Goal: Transaction & Acquisition: Purchase product/service

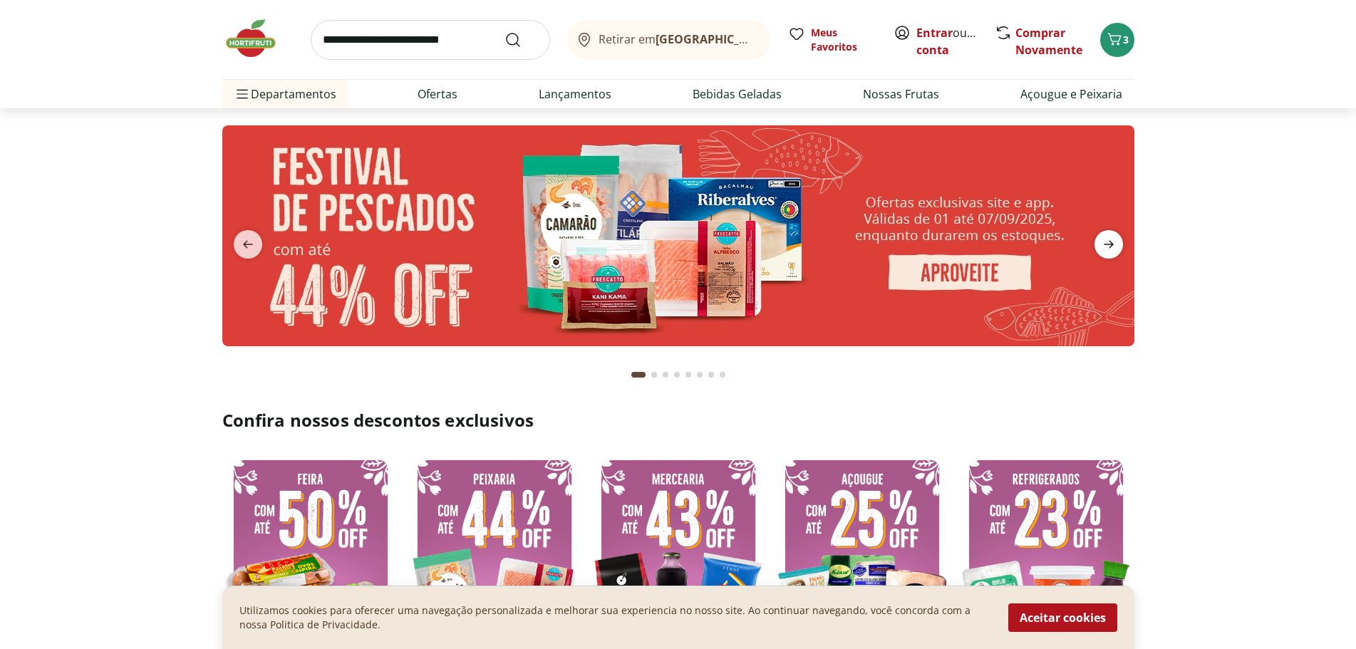
click at [1115, 244] on icon "next" at bounding box center [1108, 244] width 17 height 17
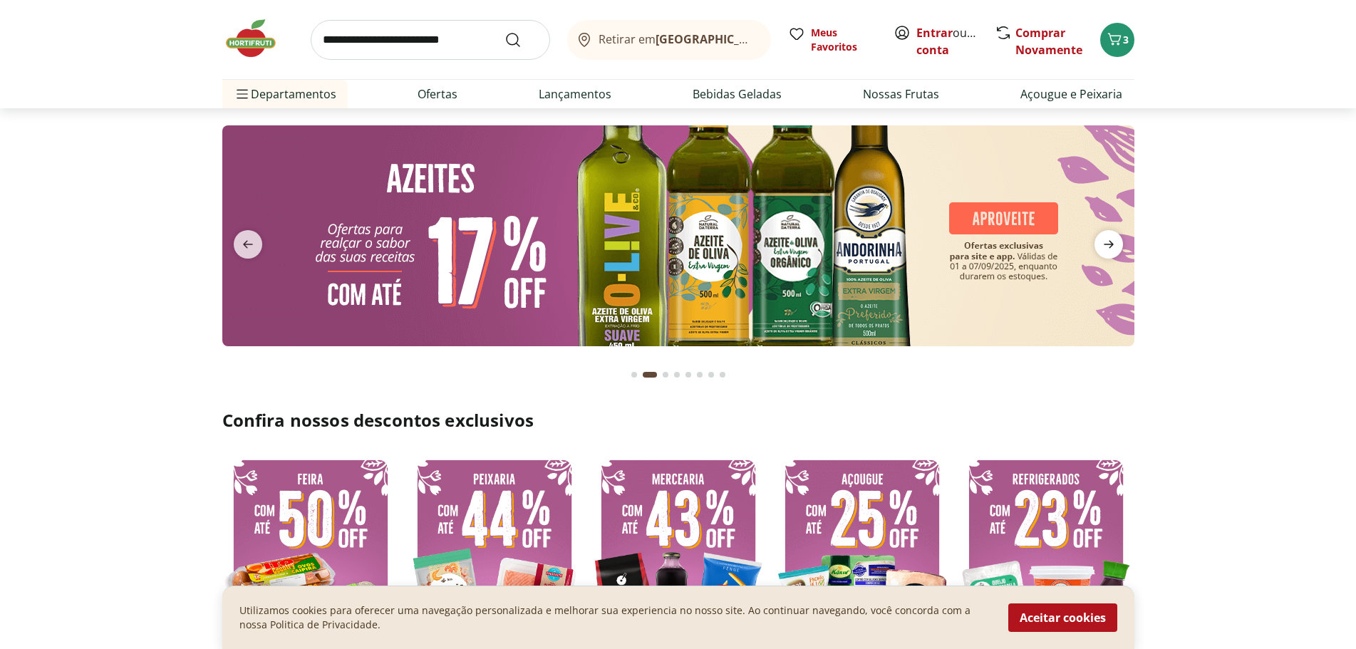
click at [1115, 244] on icon "next" at bounding box center [1108, 244] width 17 height 17
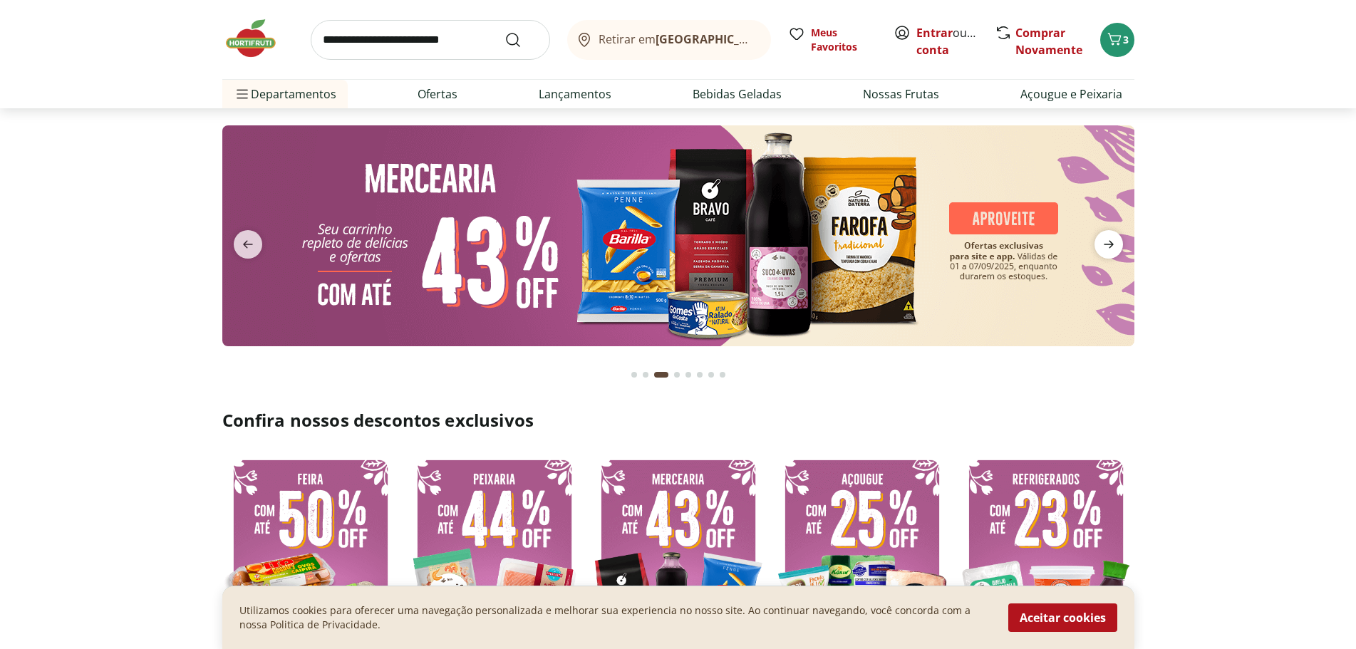
click at [1115, 244] on icon "next" at bounding box center [1108, 244] width 17 height 17
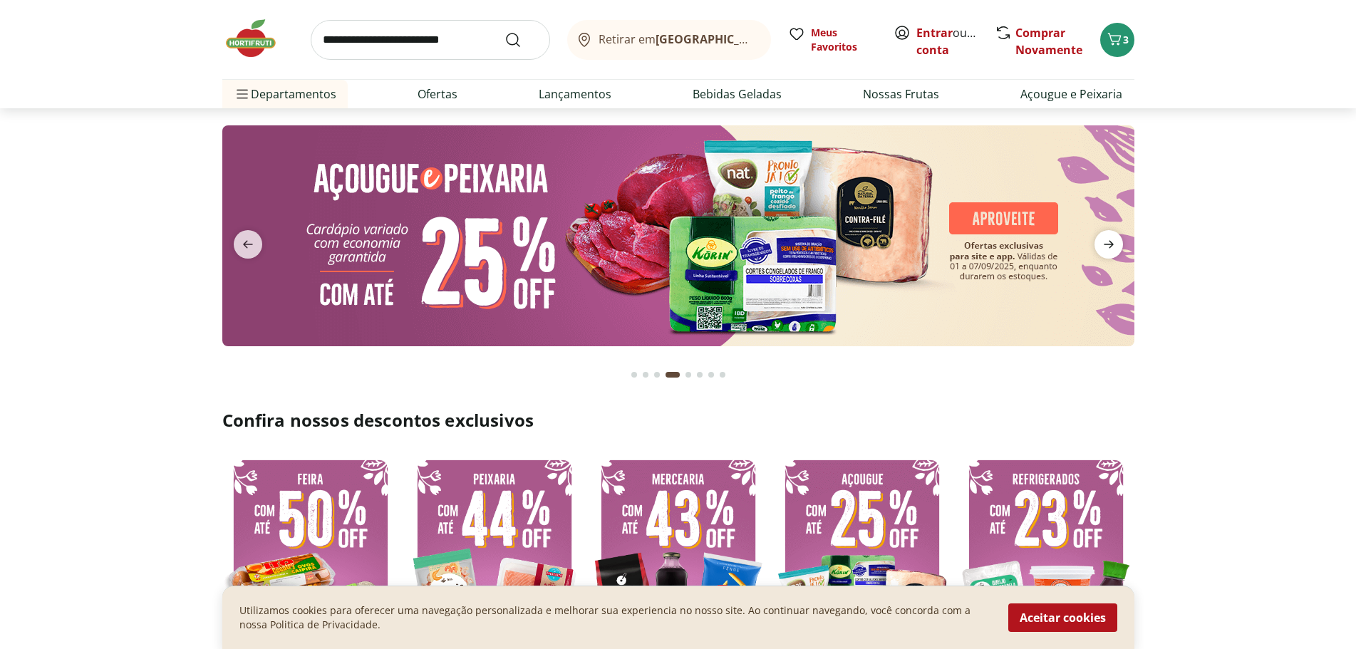
click at [1115, 244] on icon "next" at bounding box center [1108, 244] width 17 height 17
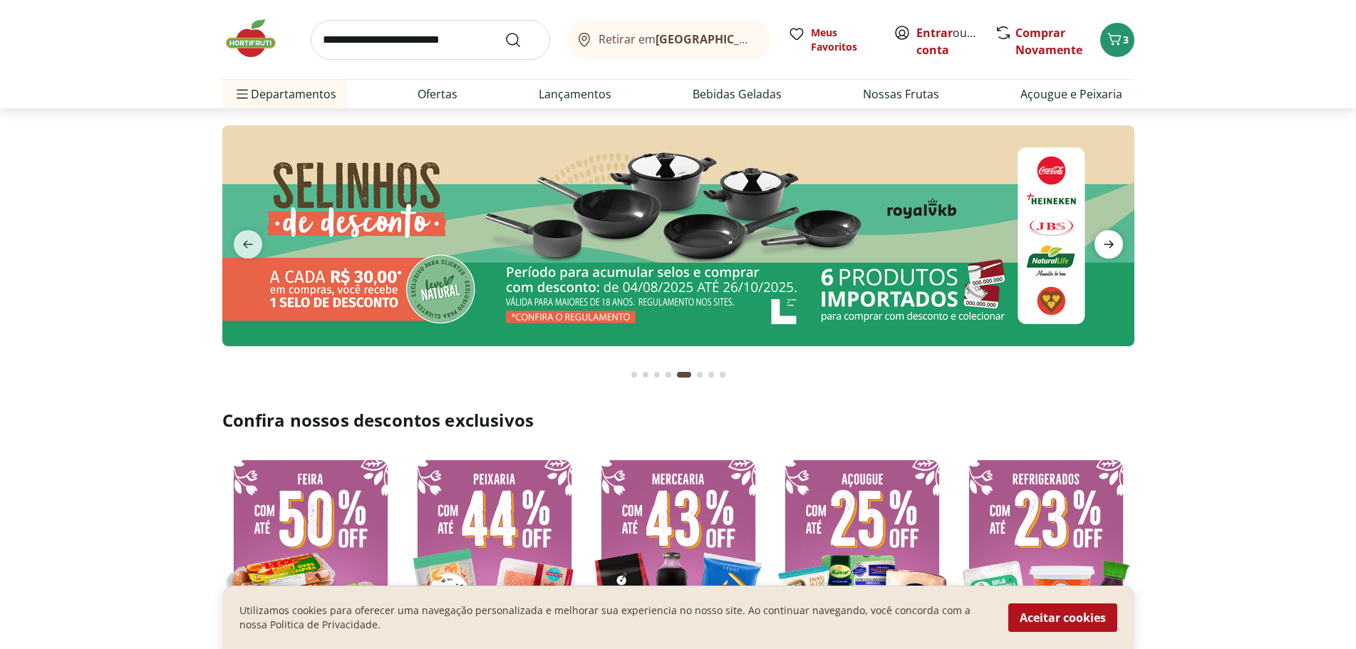
click at [1115, 244] on icon "next" at bounding box center [1108, 244] width 17 height 17
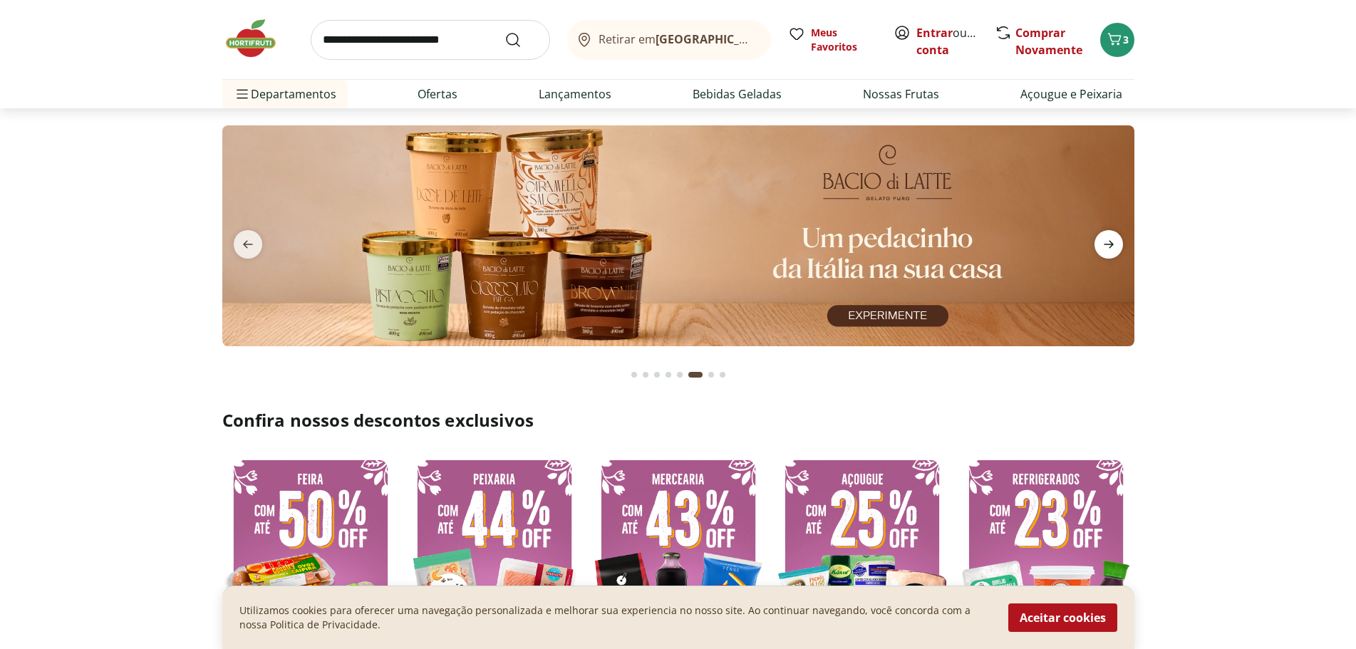
click at [1115, 244] on icon "next" at bounding box center [1108, 244] width 17 height 17
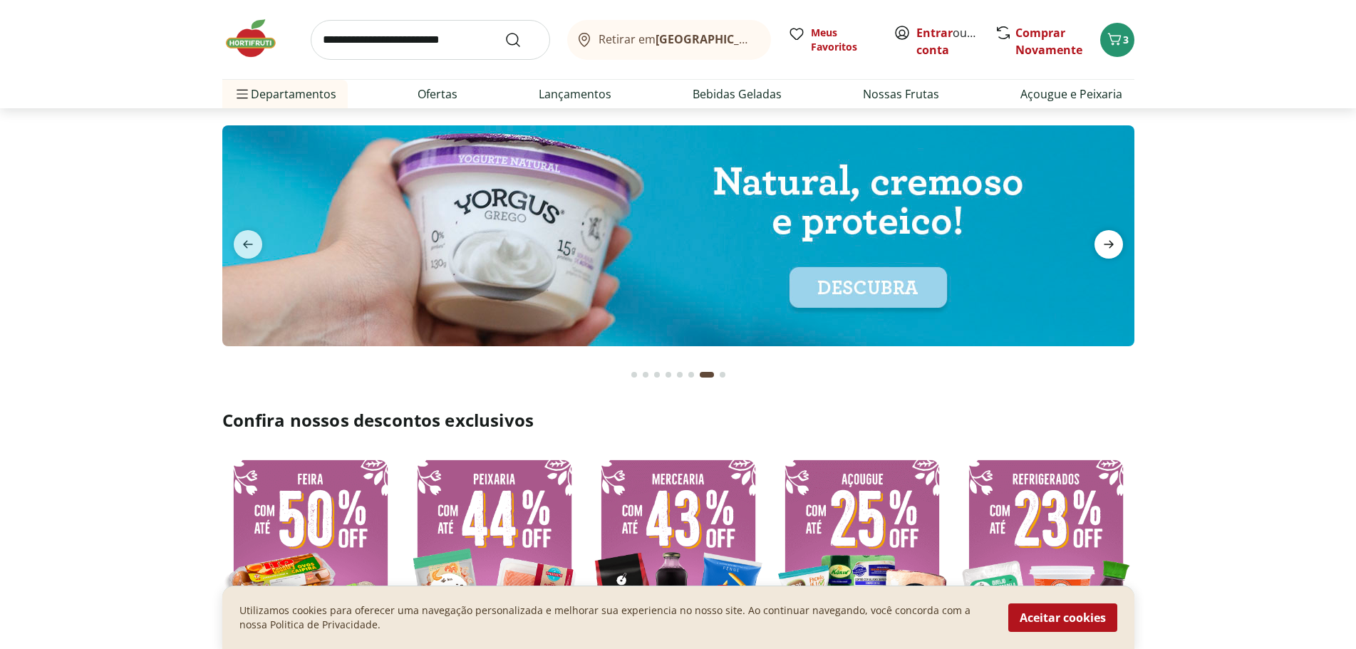
click at [1115, 244] on icon "next" at bounding box center [1108, 244] width 17 height 17
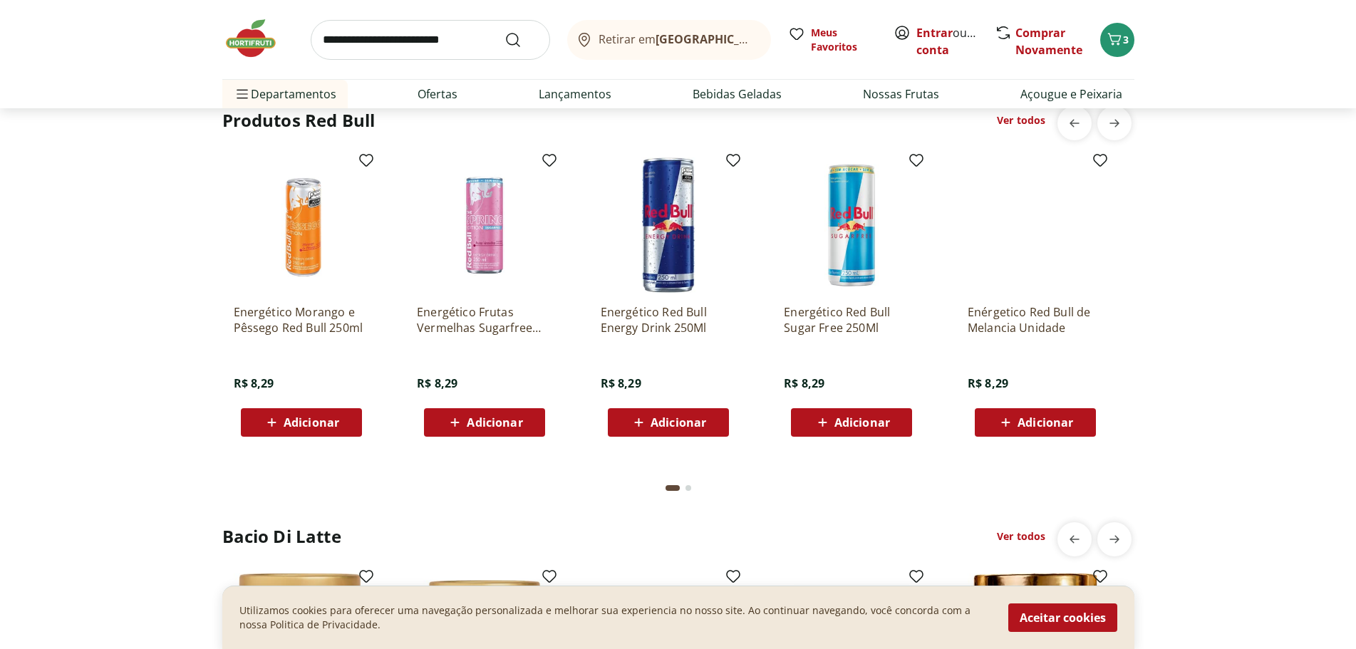
scroll to position [3358, 0]
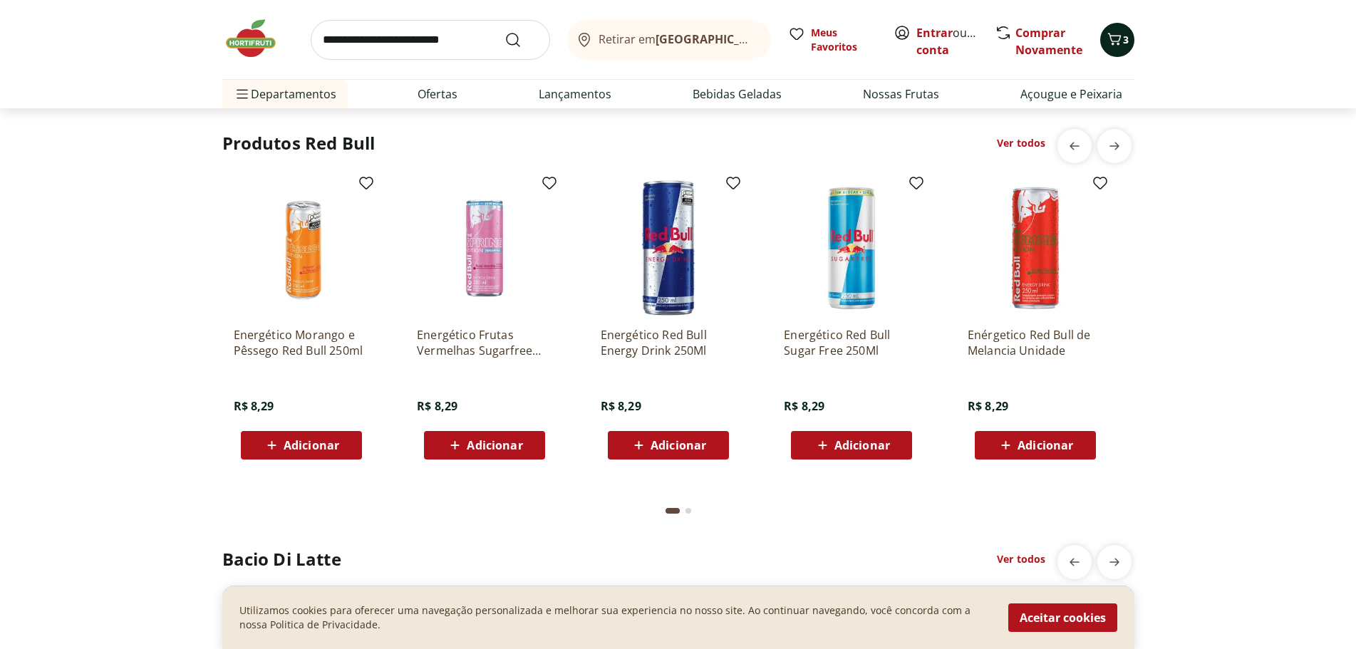
click at [1117, 43] on icon "Carrinho" at bounding box center [1114, 39] width 14 height 12
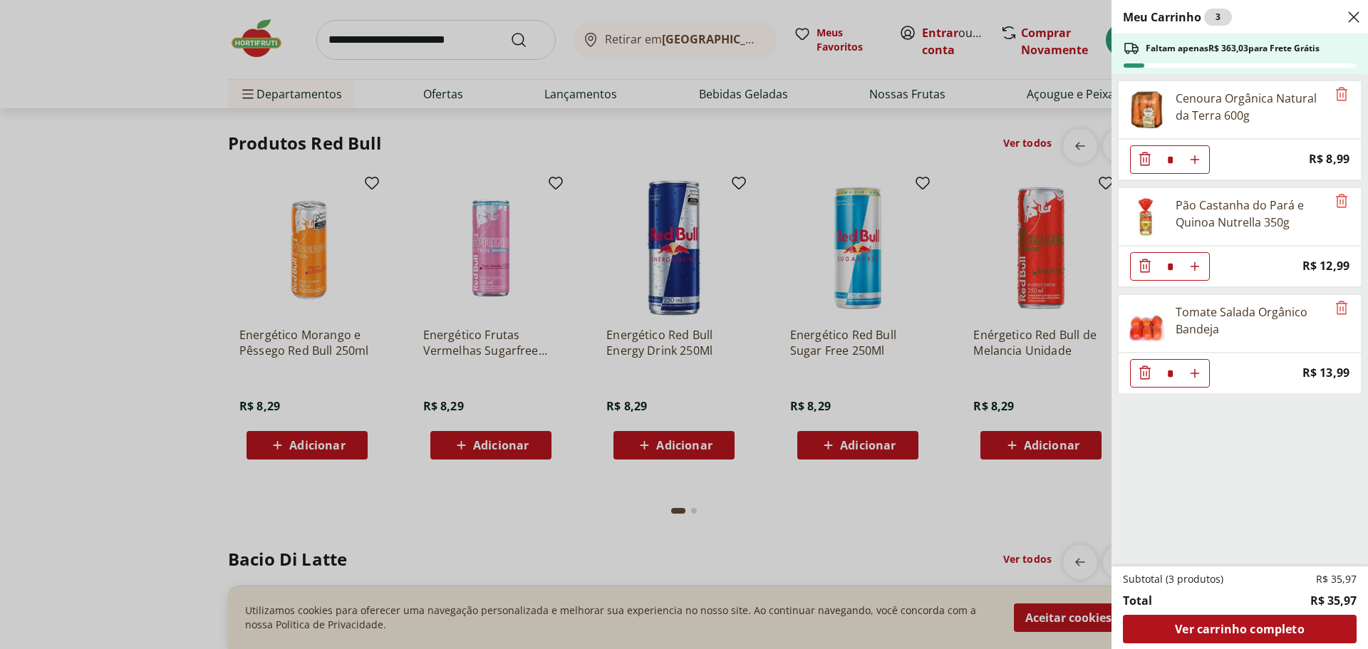
click at [1355, 11] on icon "Close" at bounding box center [1353, 17] width 17 height 17
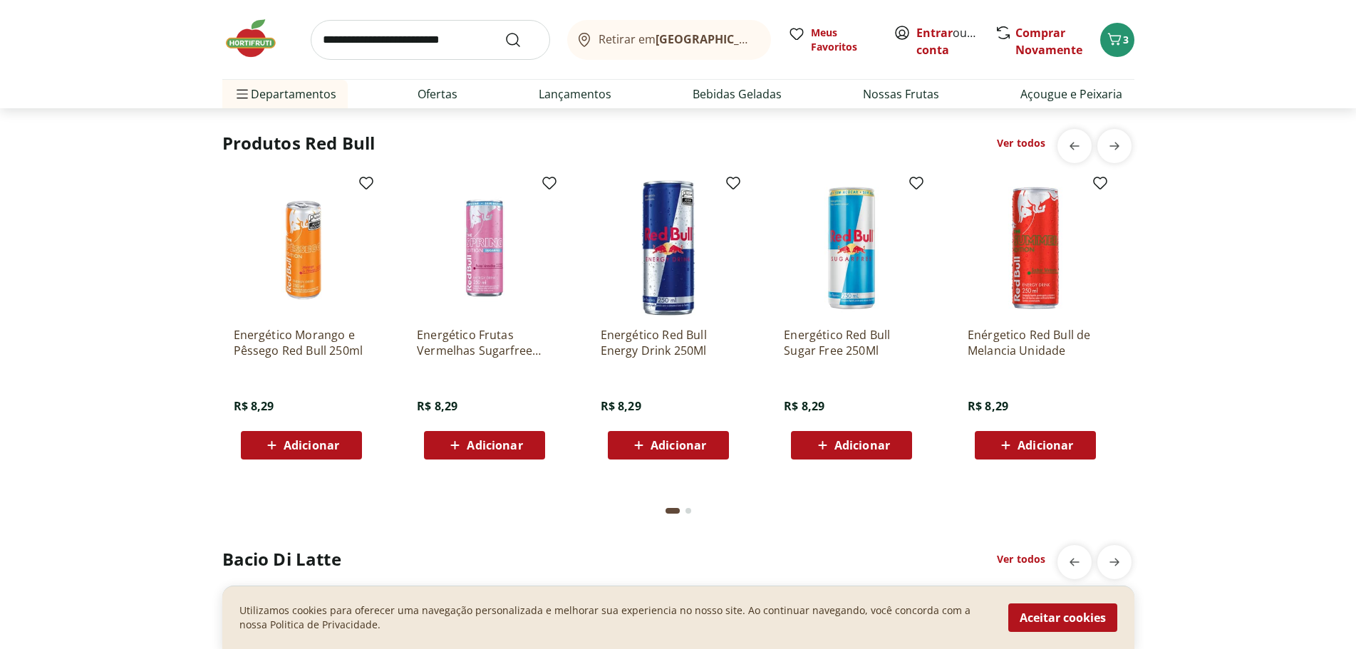
click at [247, 47] on img at bounding box center [257, 38] width 71 height 43
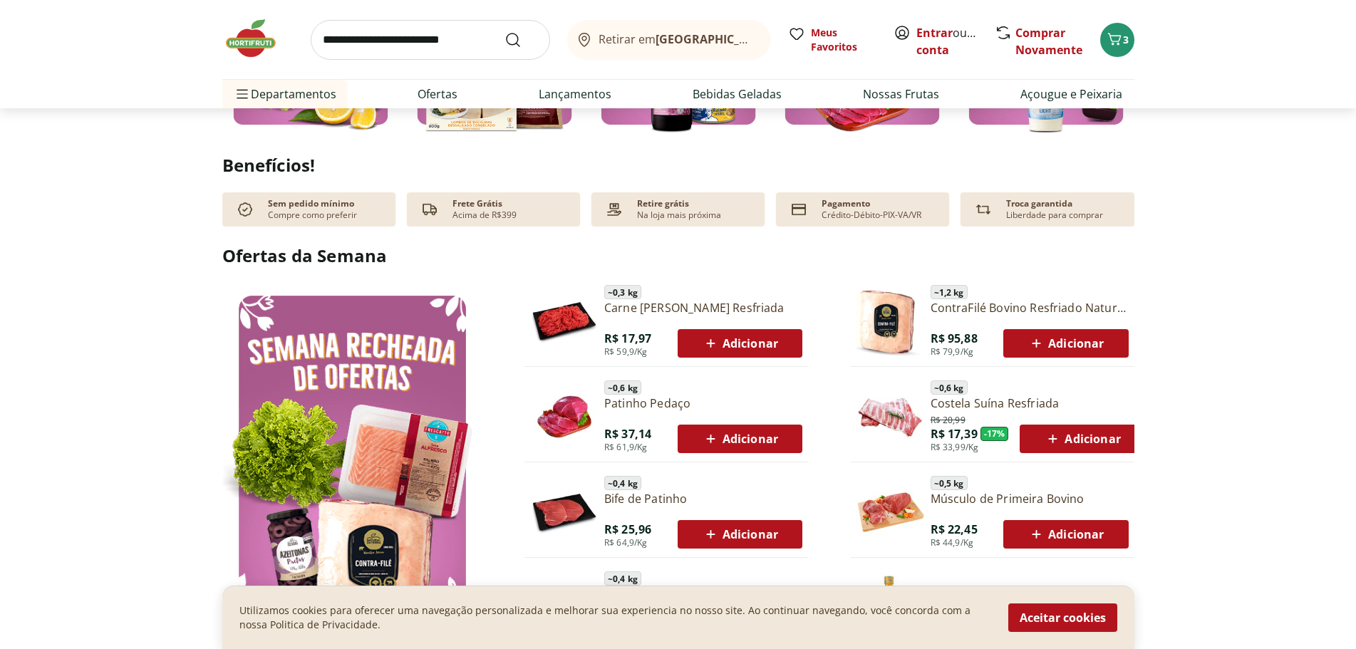
scroll to position [0, 0]
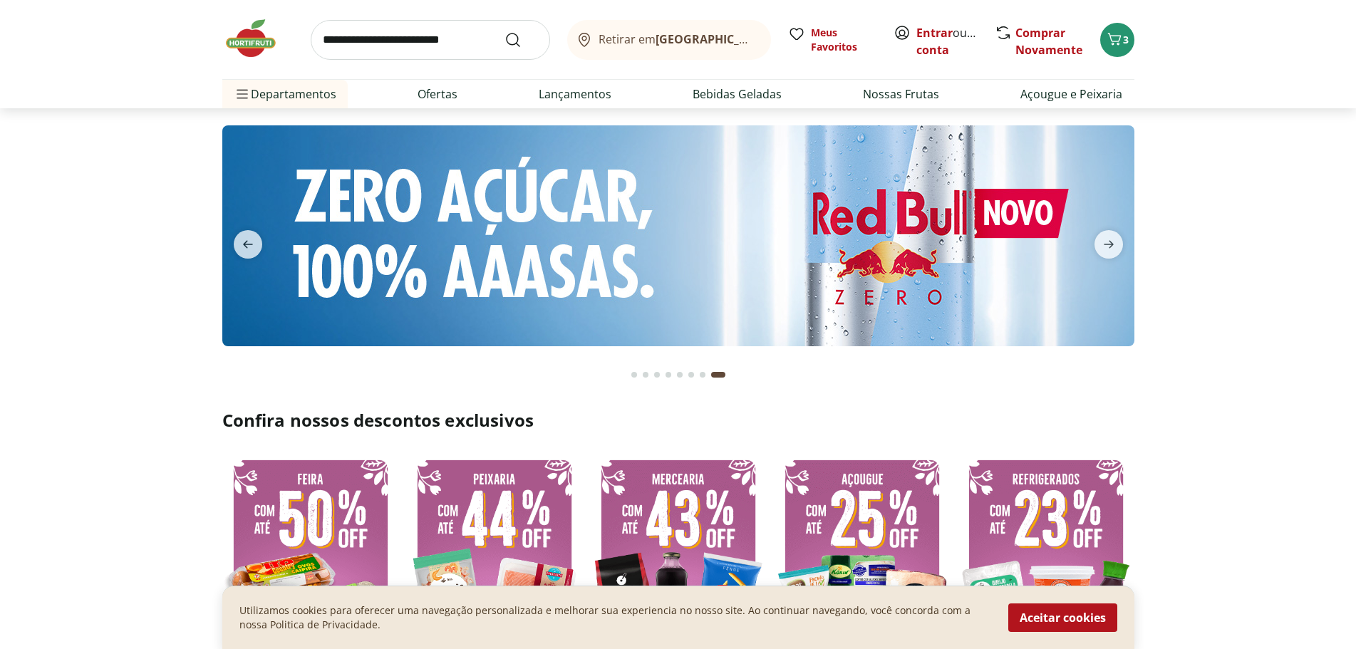
click at [250, 51] on img at bounding box center [257, 38] width 71 height 43
click at [242, 241] on icon "previous" at bounding box center [247, 244] width 17 height 17
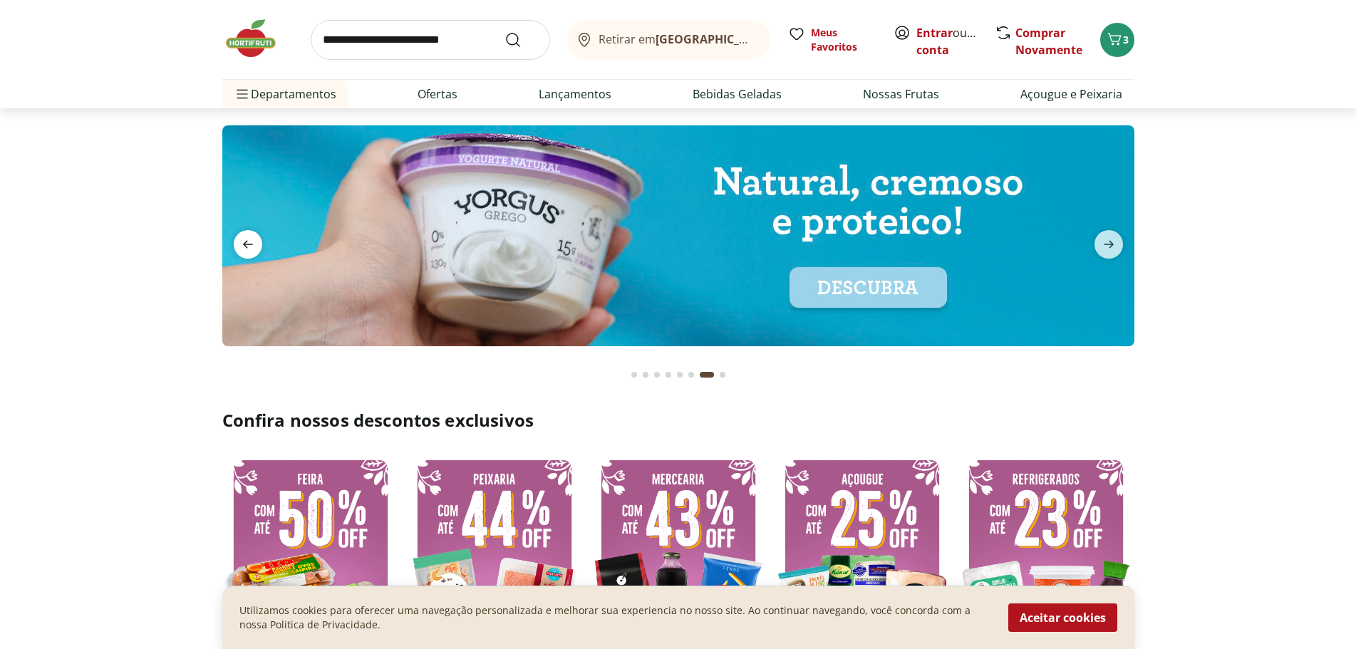
click at [242, 241] on icon "previous" at bounding box center [247, 244] width 17 height 17
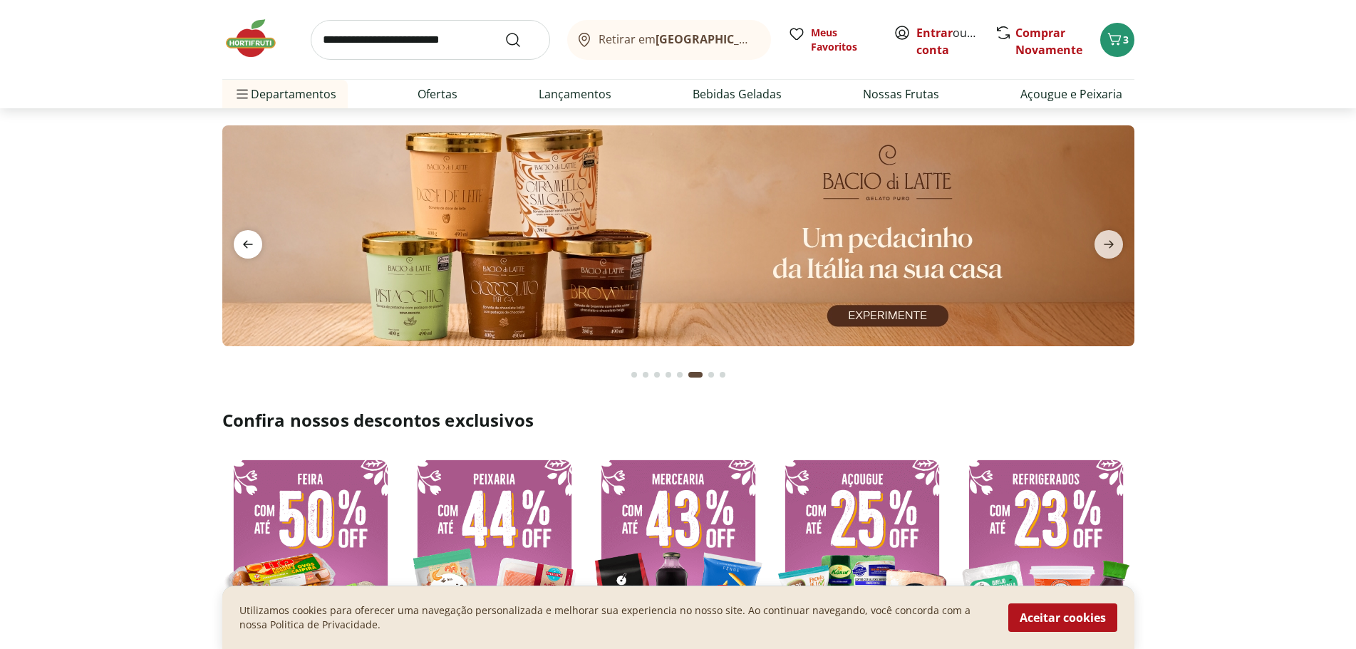
click at [242, 241] on icon "previous" at bounding box center [247, 244] width 17 height 17
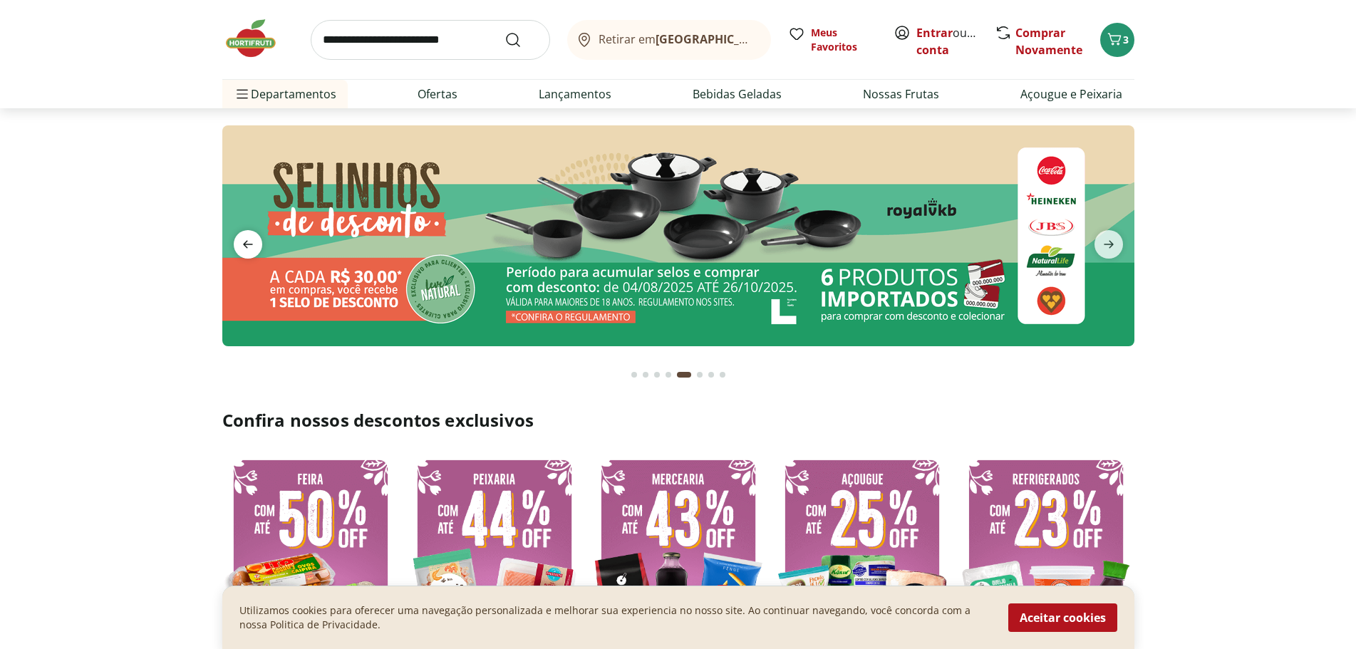
click at [242, 241] on icon "previous" at bounding box center [247, 244] width 17 height 17
click at [255, 239] on icon "previous" at bounding box center [247, 244] width 17 height 17
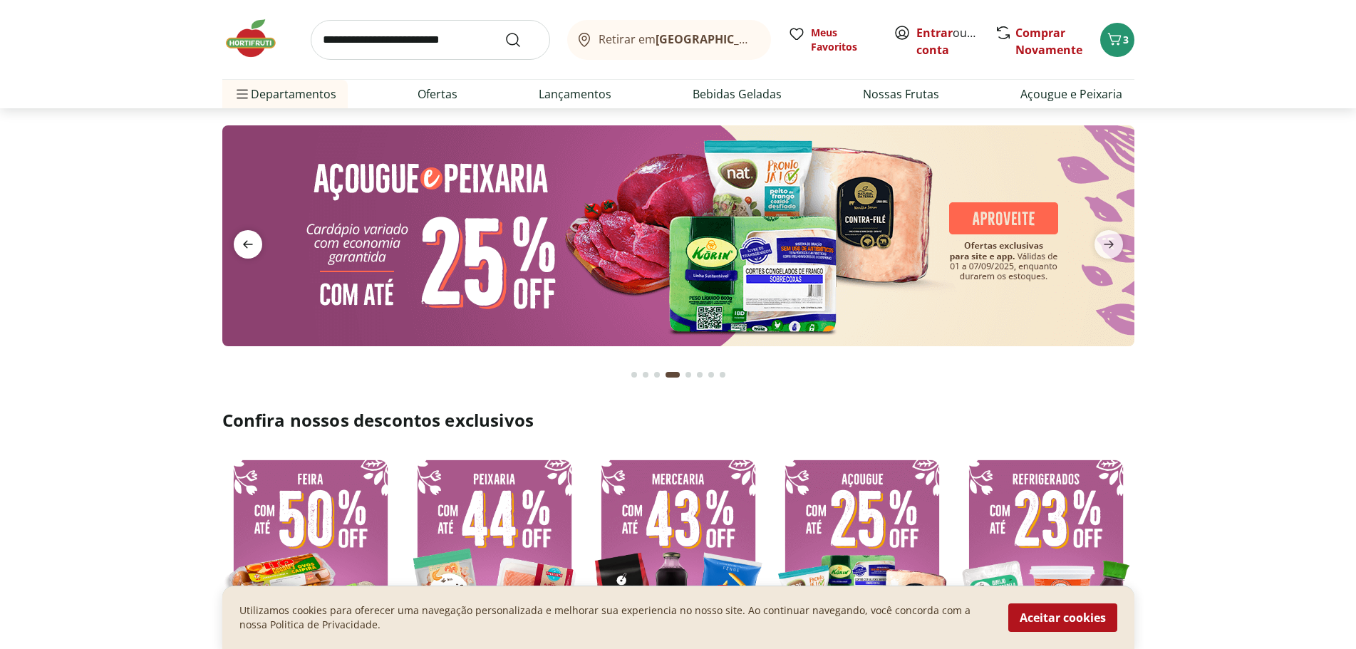
click at [255, 239] on icon "previous" at bounding box center [247, 244] width 17 height 17
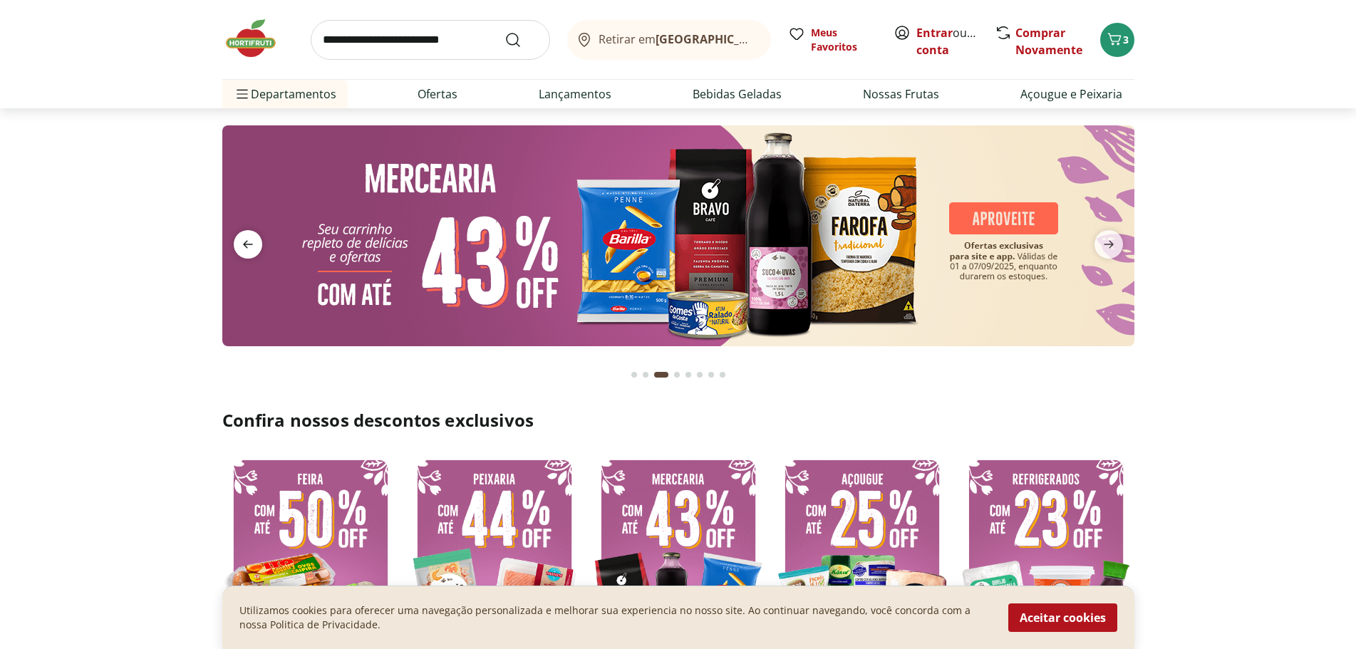
click at [255, 239] on icon "previous" at bounding box center [247, 244] width 17 height 17
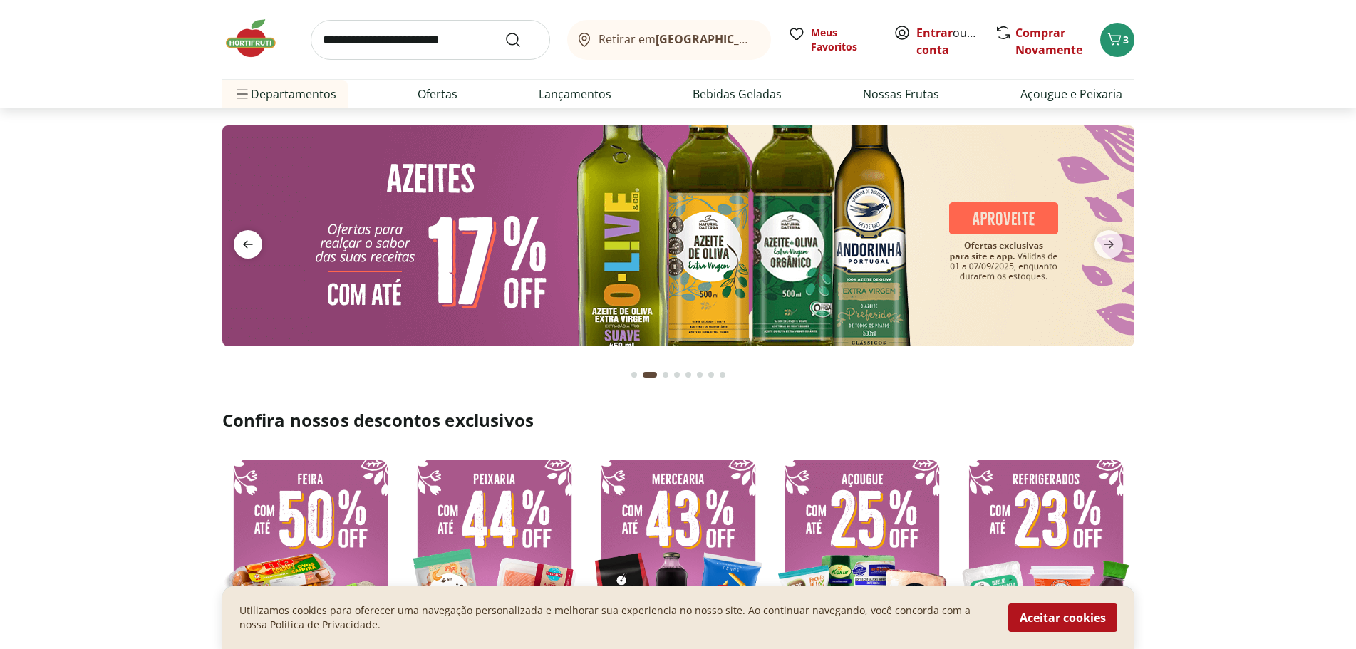
click at [255, 239] on icon "previous" at bounding box center [247, 244] width 17 height 17
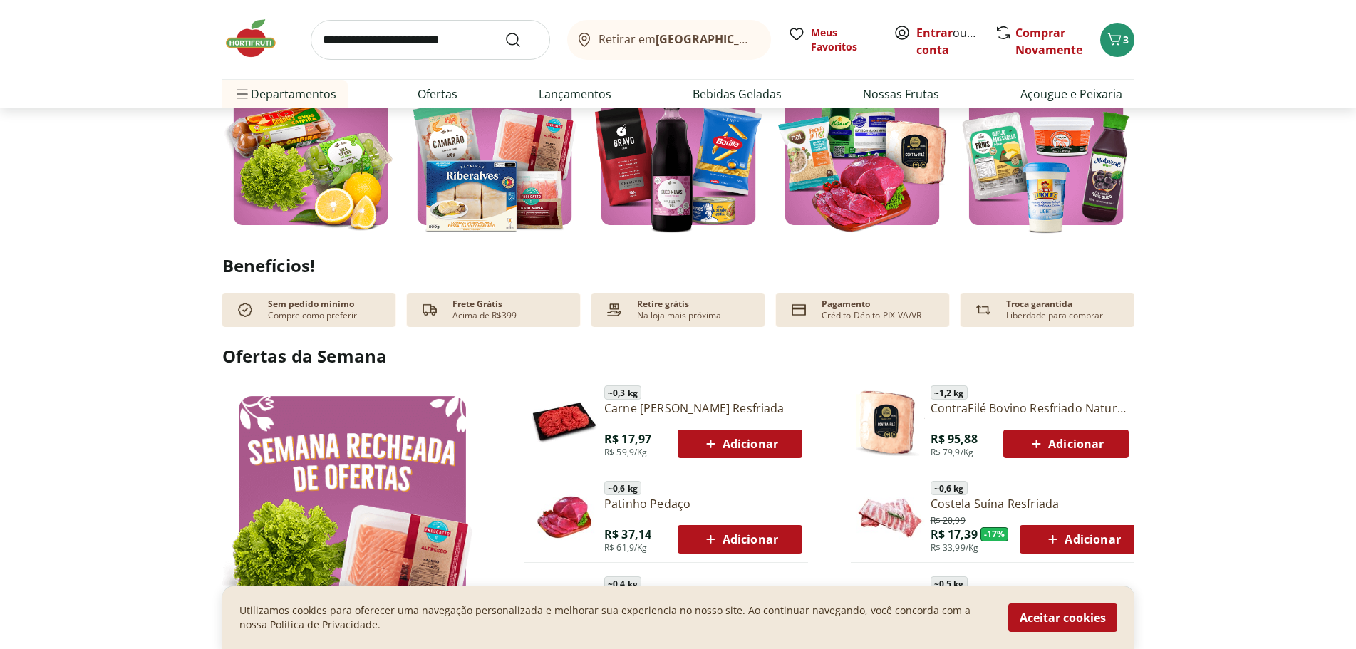
scroll to position [641, 0]
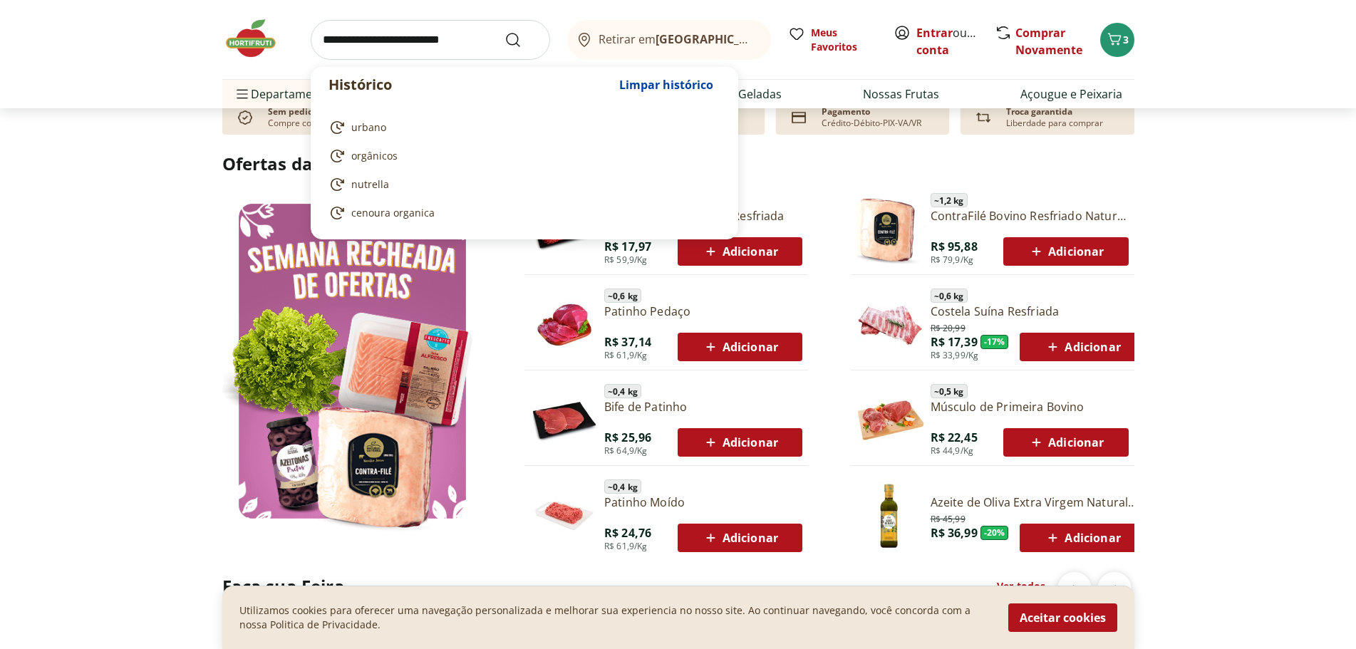
click at [387, 34] on input "search" at bounding box center [430, 40] width 239 height 40
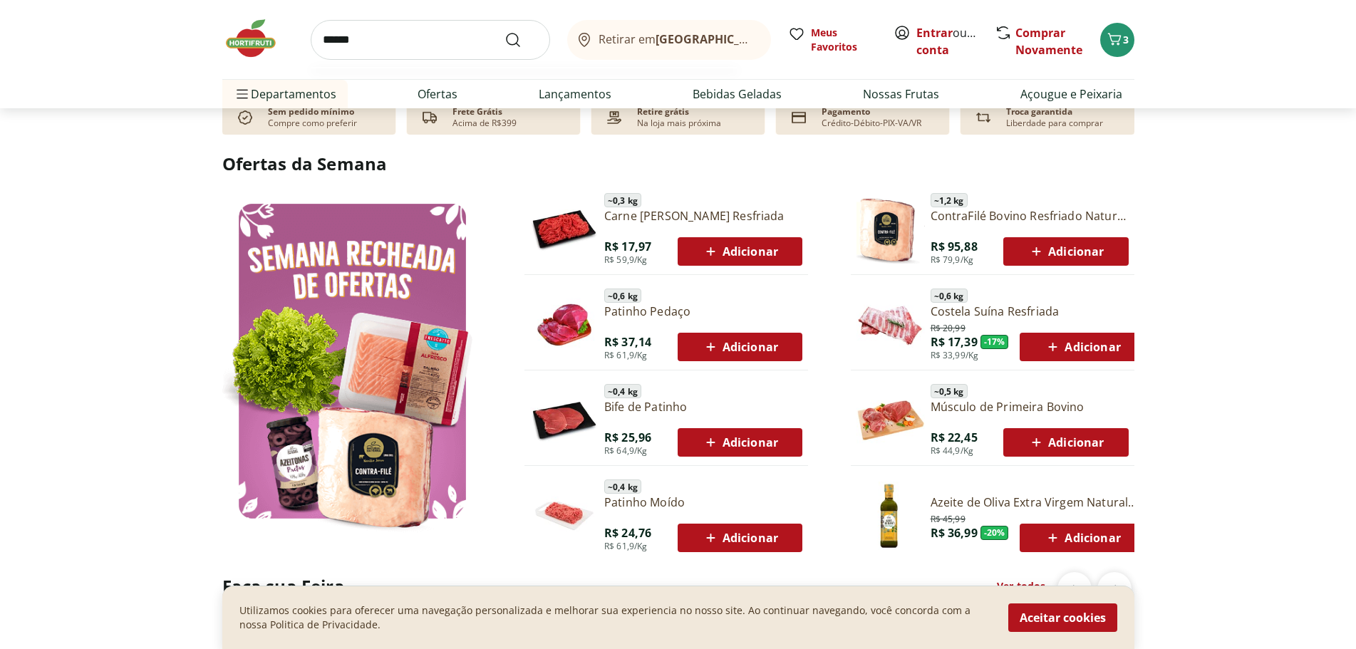
type input "******"
click at [504, 31] on button "Submit Search" at bounding box center [521, 39] width 34 height 17
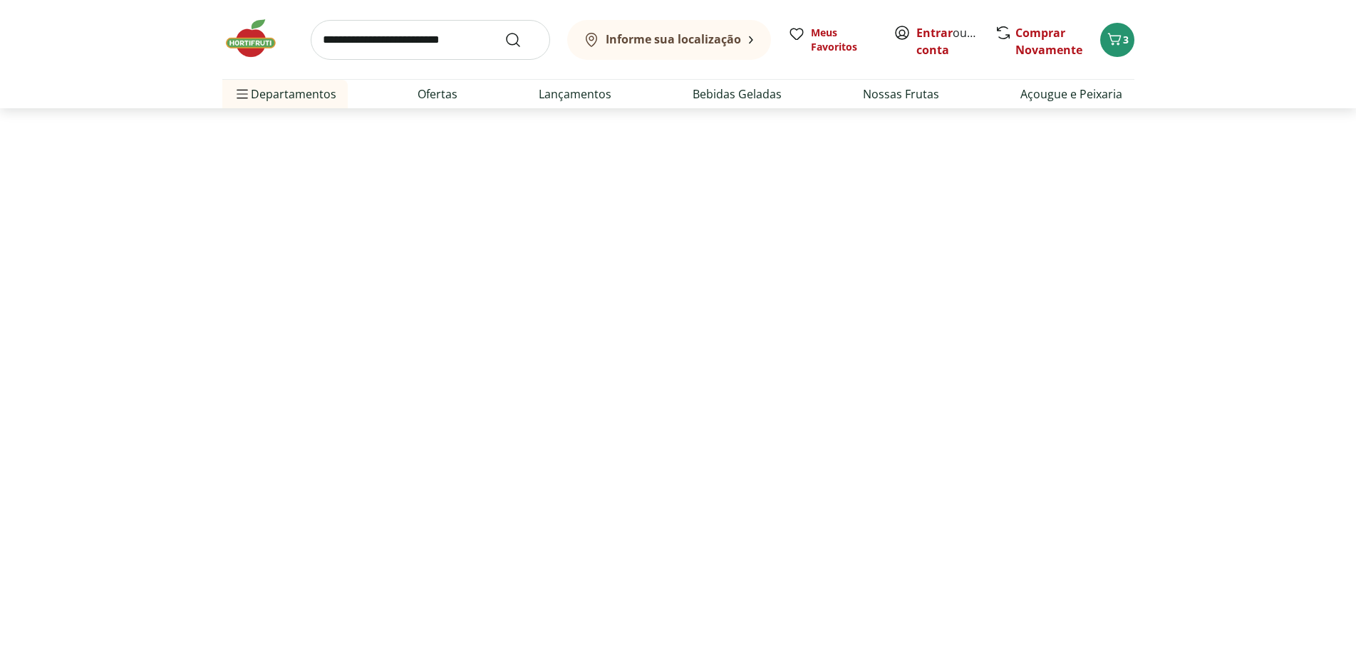
select select "**********"
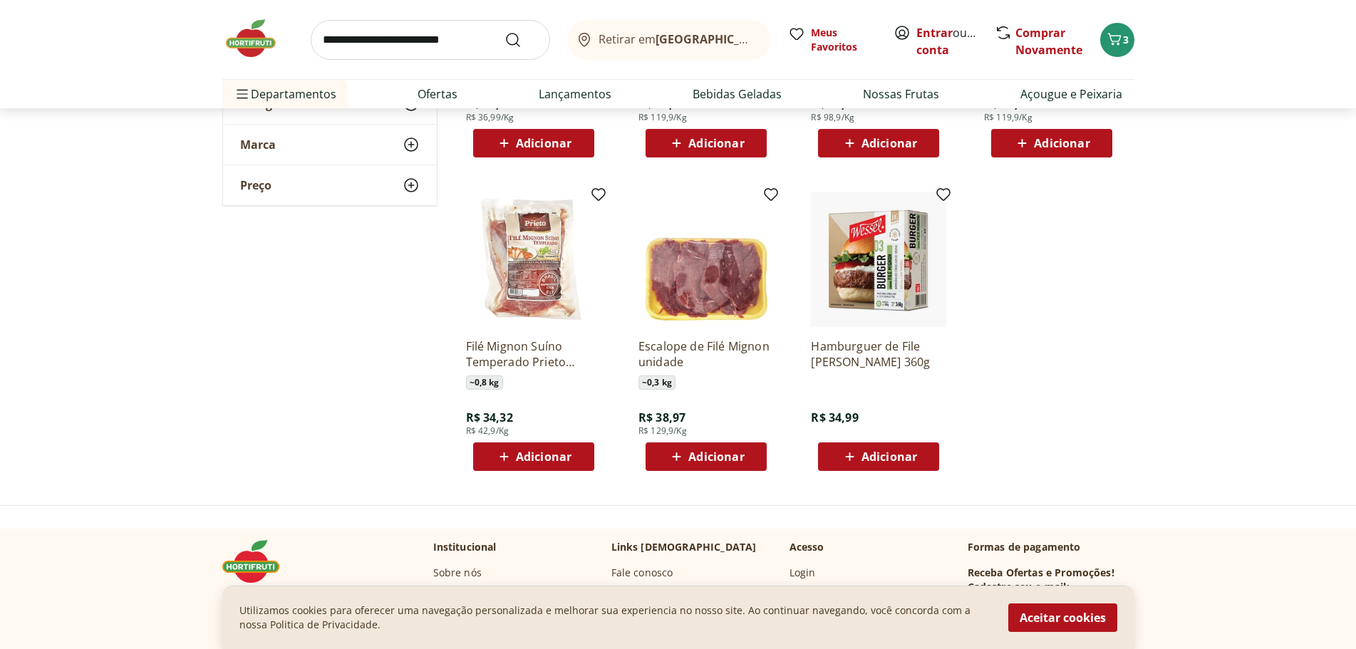
scroll to position [784, 0]
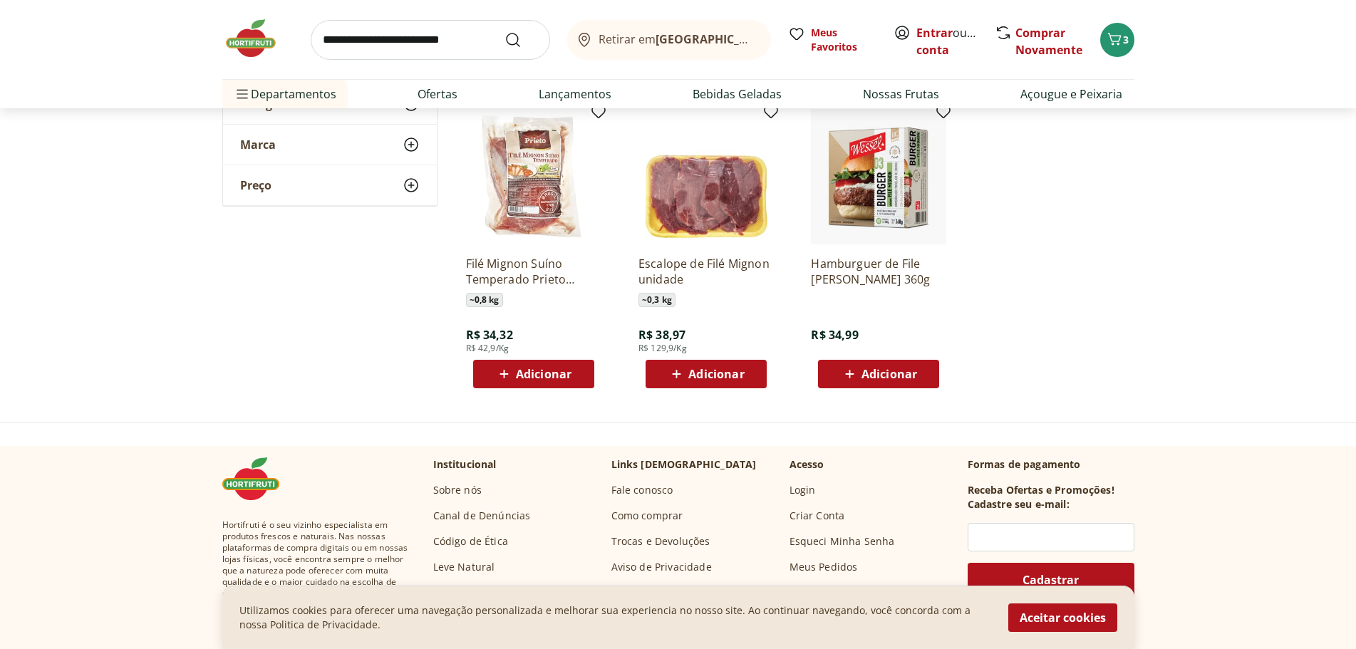
click at [860, 198] on img at bounding box center [878, 176] width 135 height 135
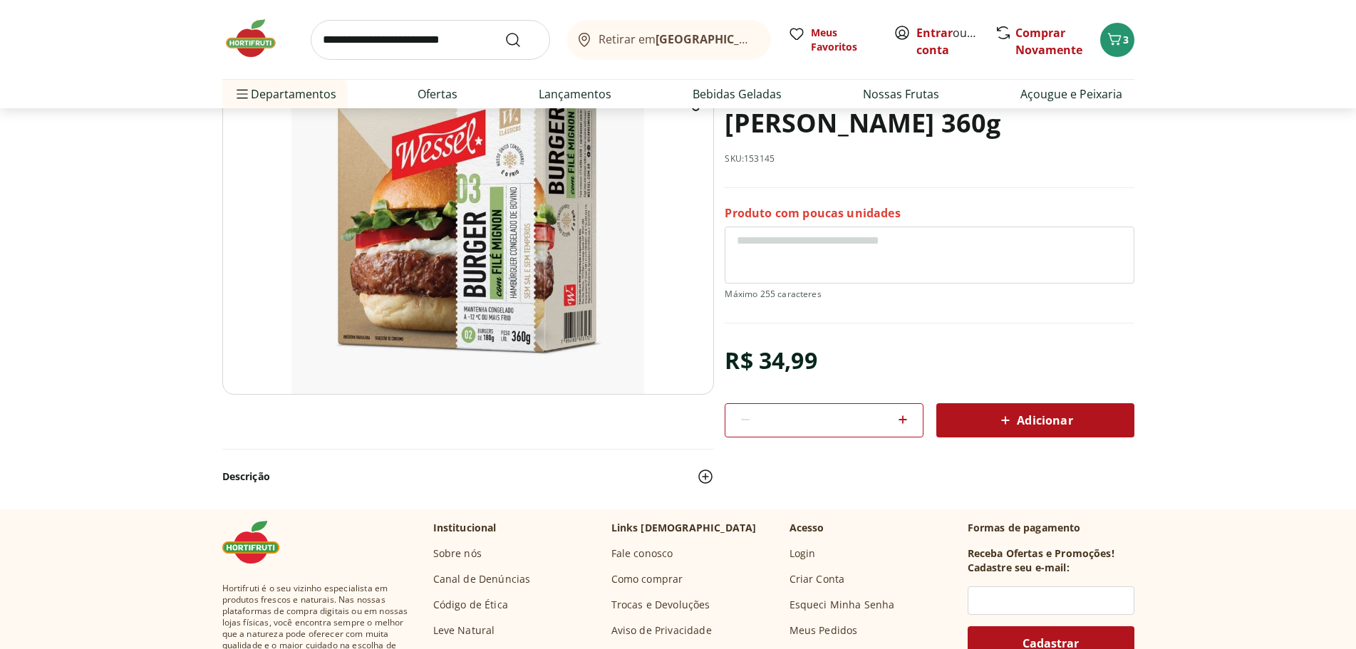
scroll to position [71, 0]
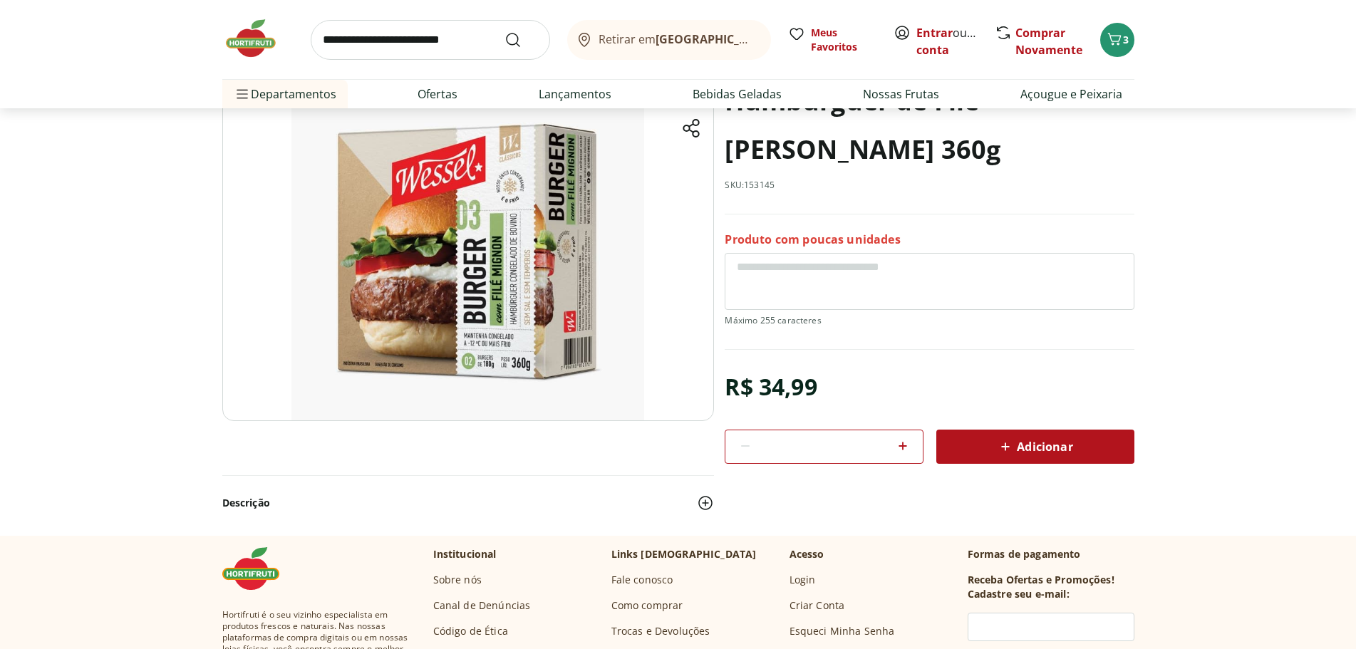
click at [482, 268] on img at bounding box center [468, 249] width 492 height 344
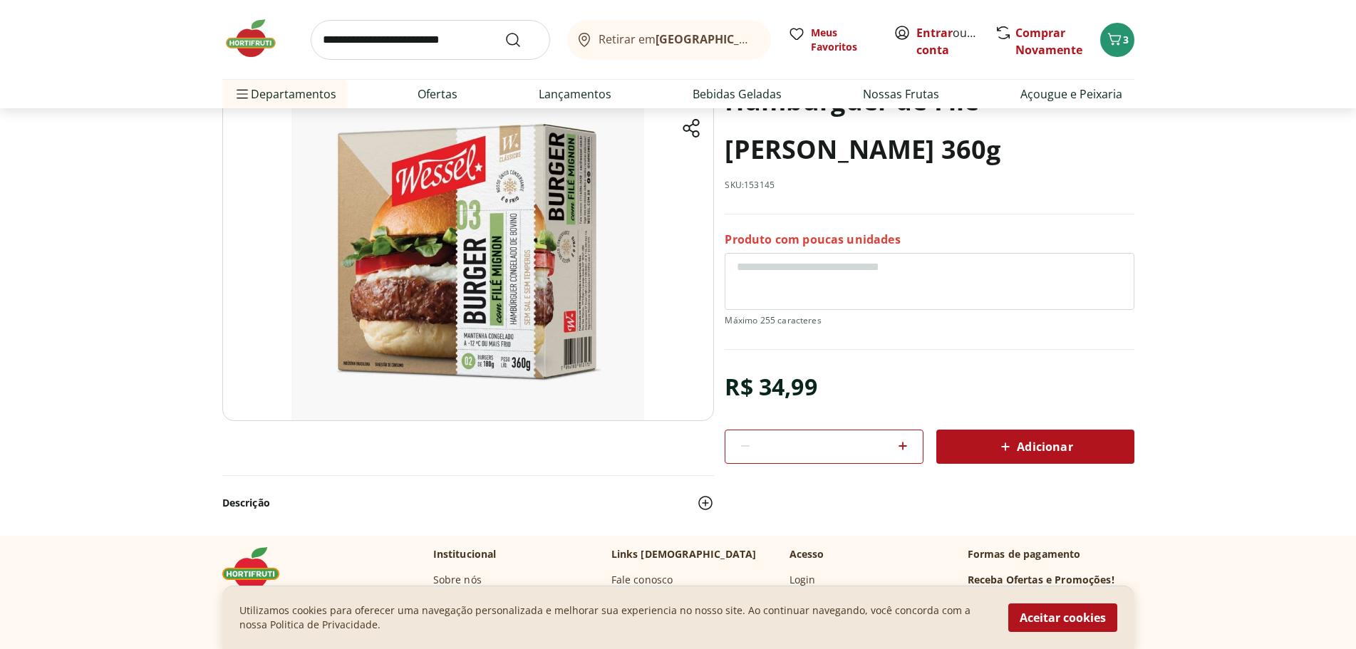
select select "**********"
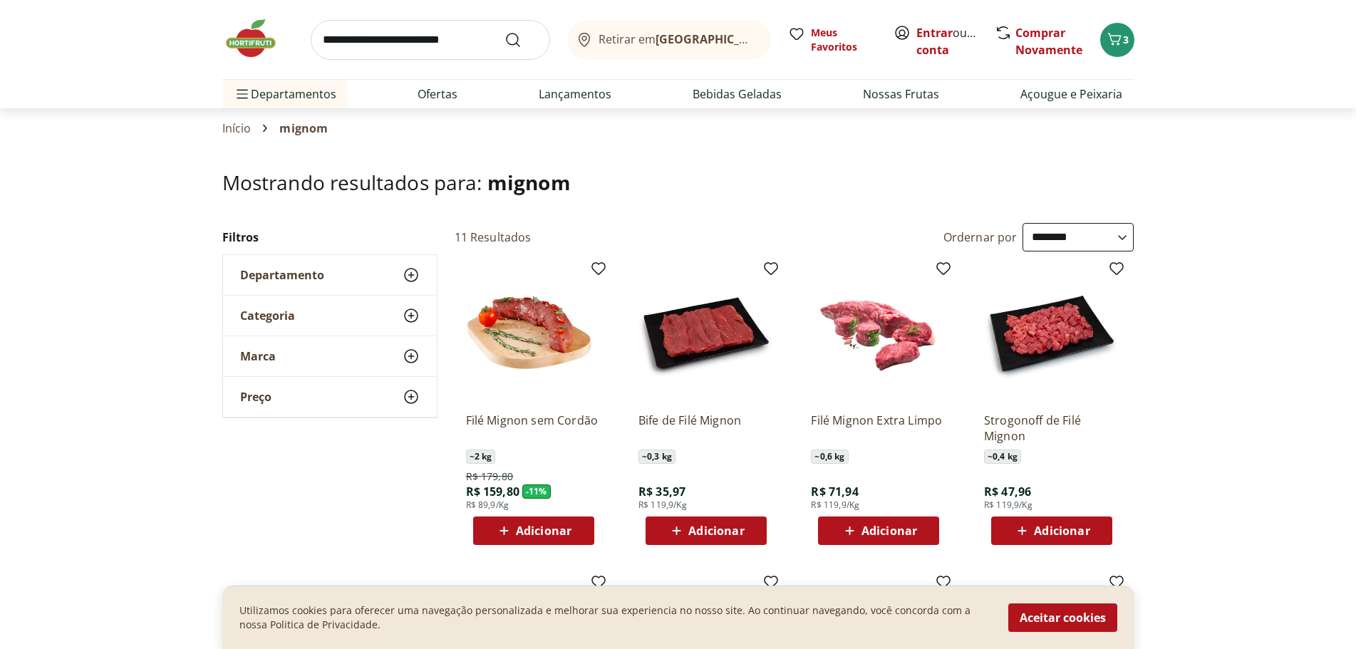
click at [257, 39] on img at bounding box center [257, 38] width 71 height 43
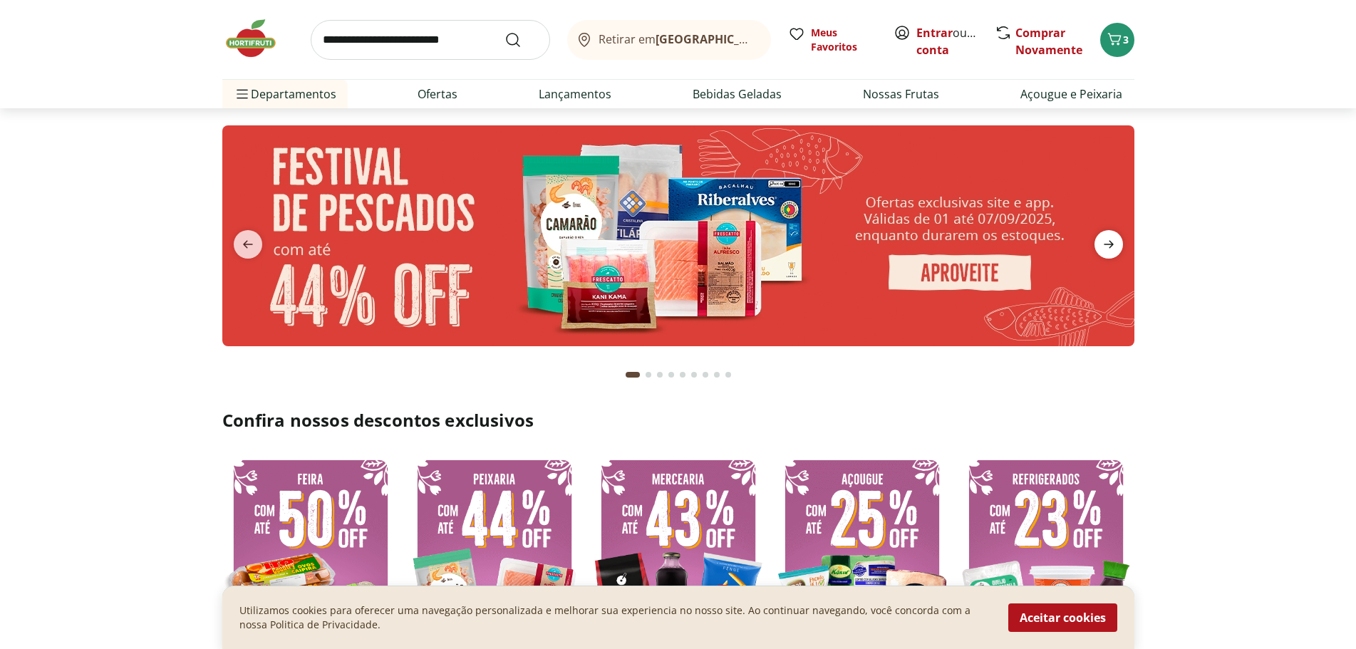
click at [1106, 249] on icon "next" at bounding box center [1108, 244] width 17 height 17
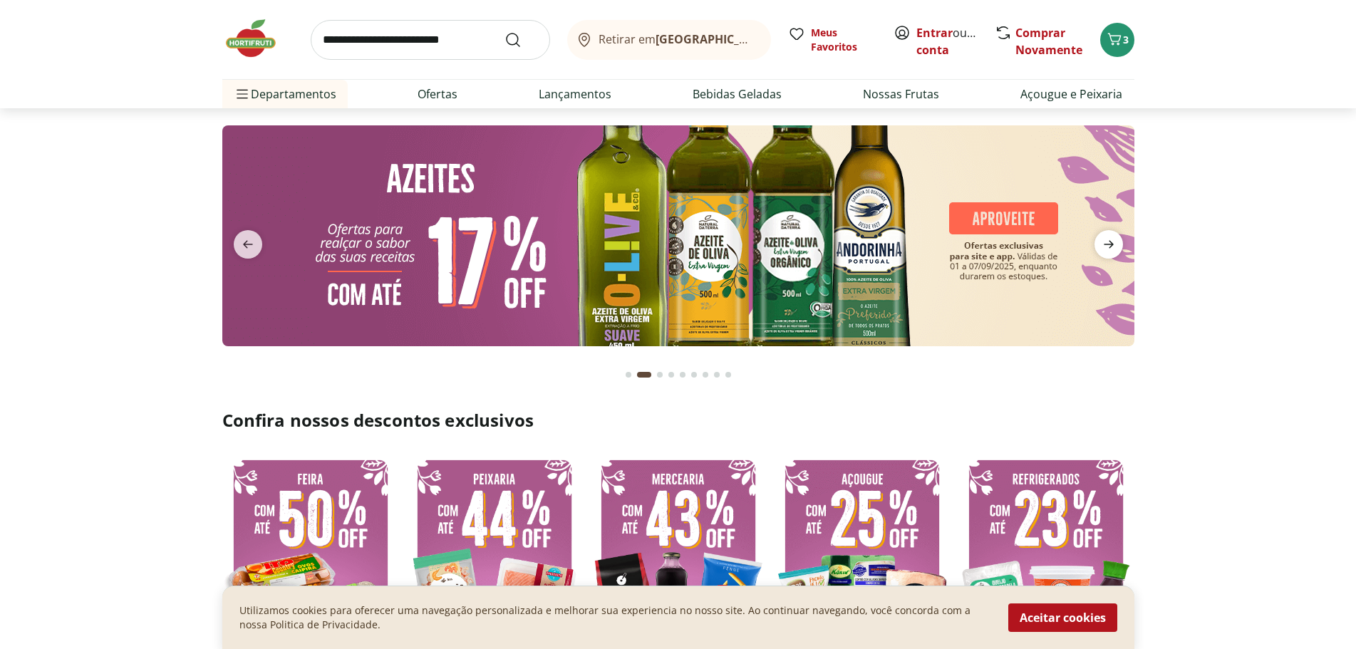
click at [1106, 249] on icon "next" at bounding box center [1108, 244] width 17 height 17
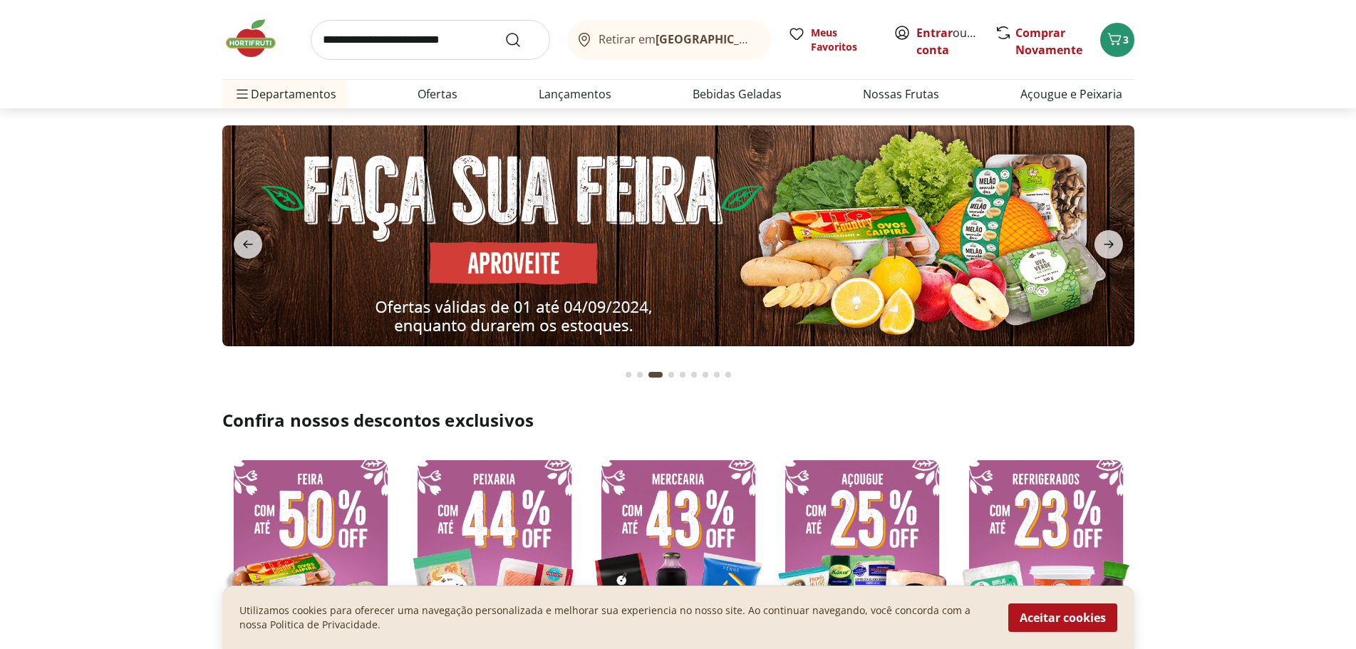
click at [935, 269] on img at bounding box center [678, 235] width 912 height 221
select select "**********"
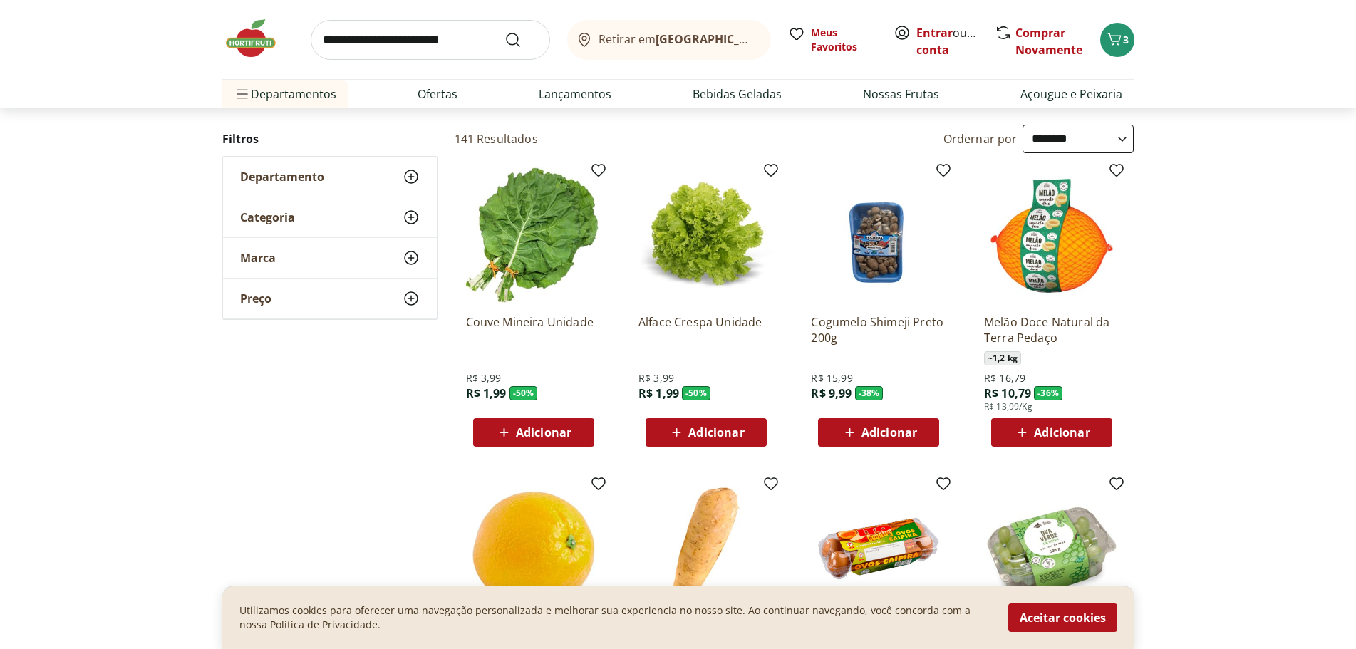
scroll to position [71, 0]
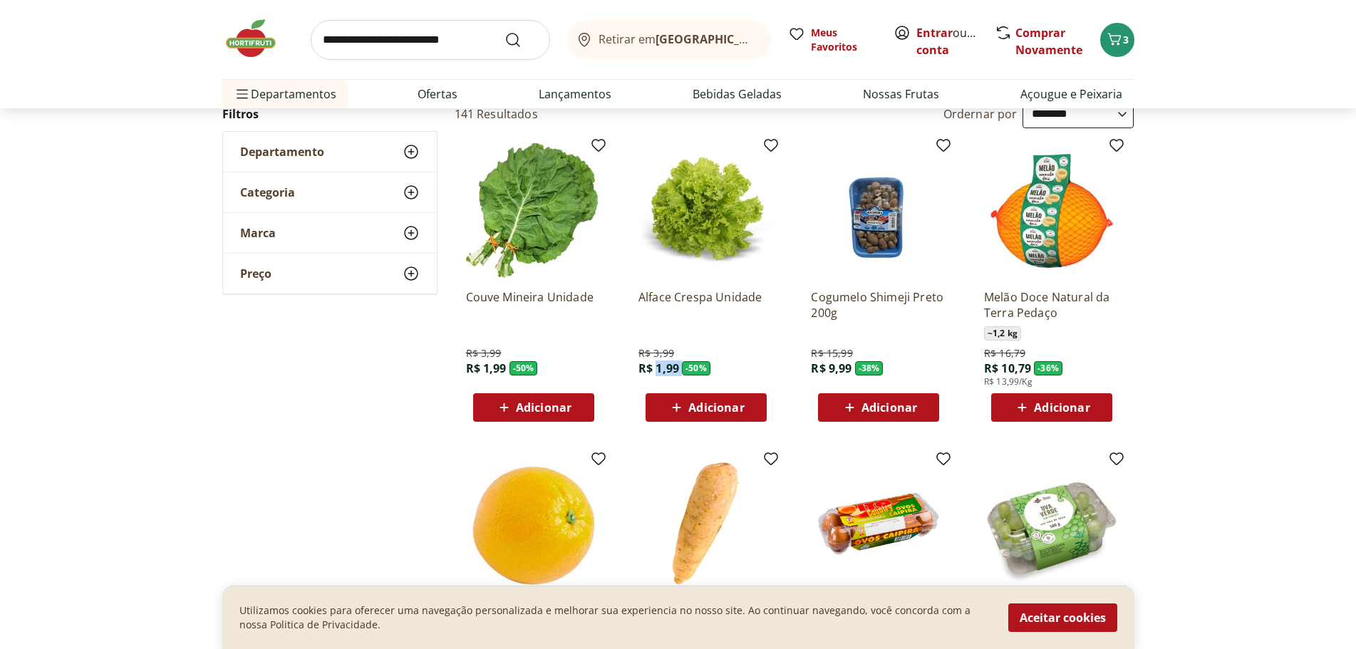
drag, startPoint x: 655, startPoint y: 370, endPoint x: 681, endPoint y: 370, distance: 25.6
click at [681, 370] on p "R$ 1,99 - 50 %" at bounding box center [674, 368] width 72 height 16
drag, startPoint x: 997, startPoint y: 367, endPoint x: 1014, endPoint y: 318, distance: 51.6
click at [1024, 343] on div "Melão Doce Natural da Terra Pedaço ~ 1,2 kg R$ 16,79 R$ 10,79 - 36 % R$ 13,99/K…" at bounding box center [1051, 350] width 135 height 144
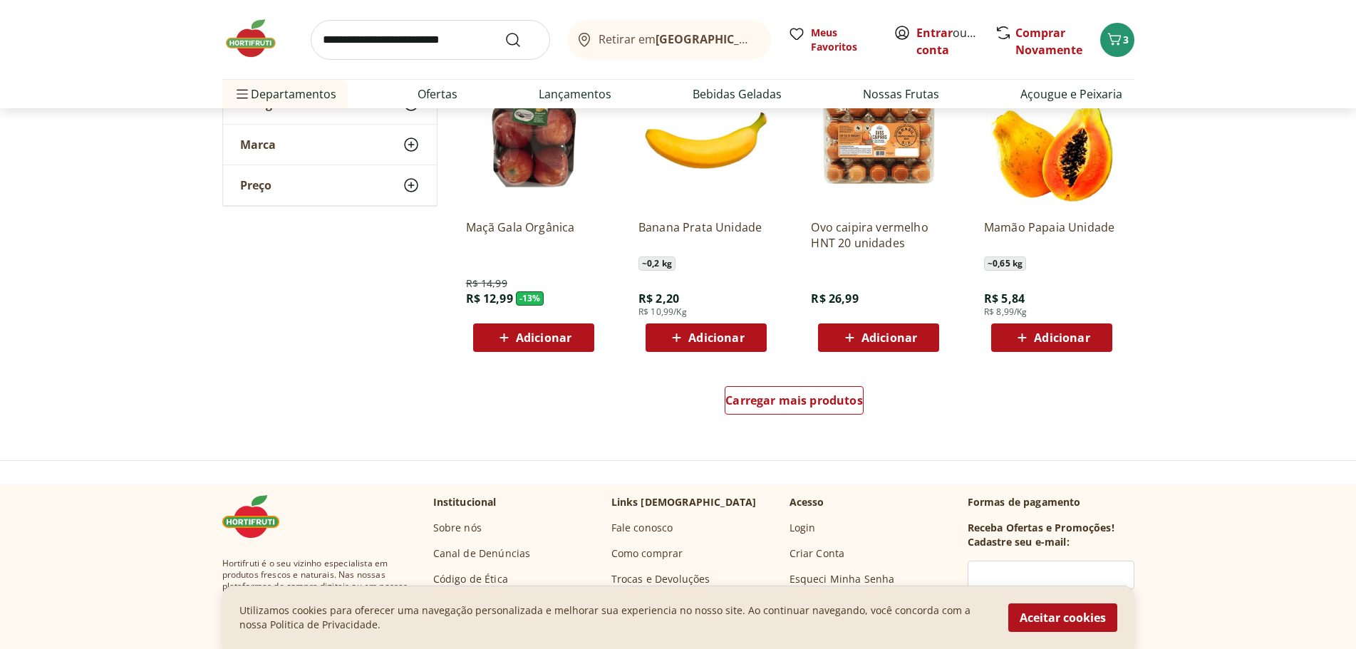
scroll to position [784, 0]
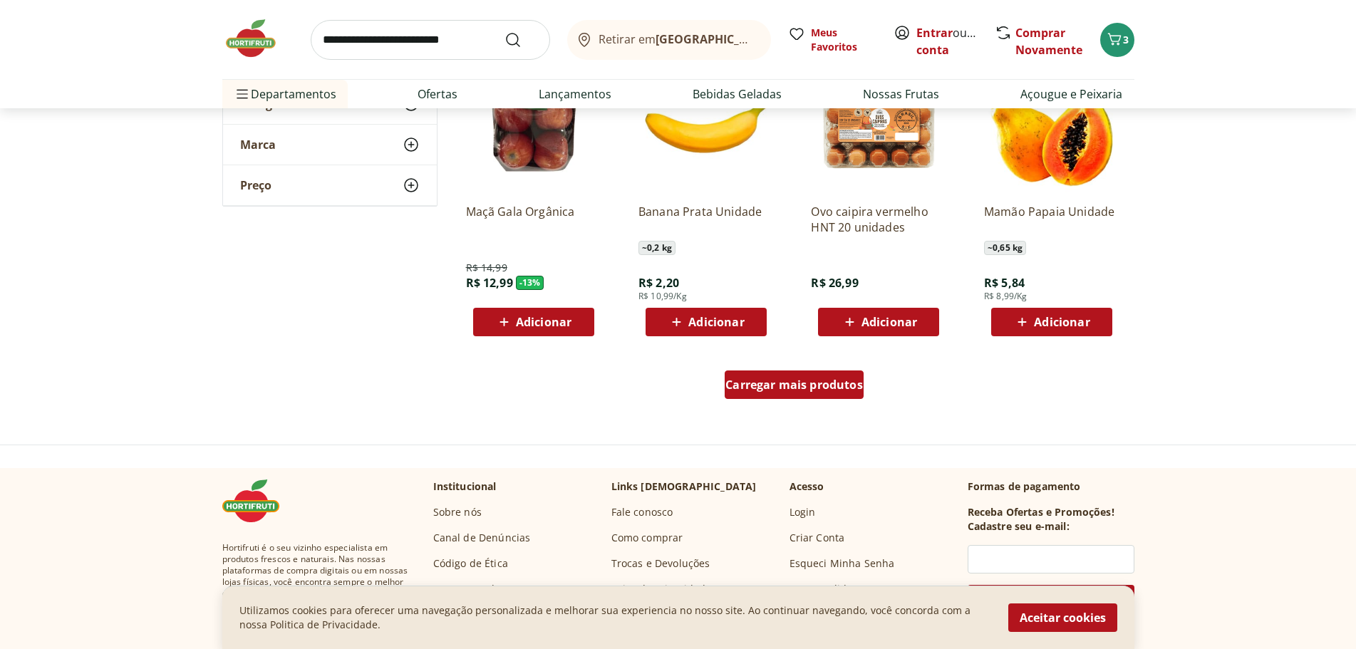
click at [820, 380] on span "Carregar mais produtos" at bounding box center [793, 384] width 137 height 11
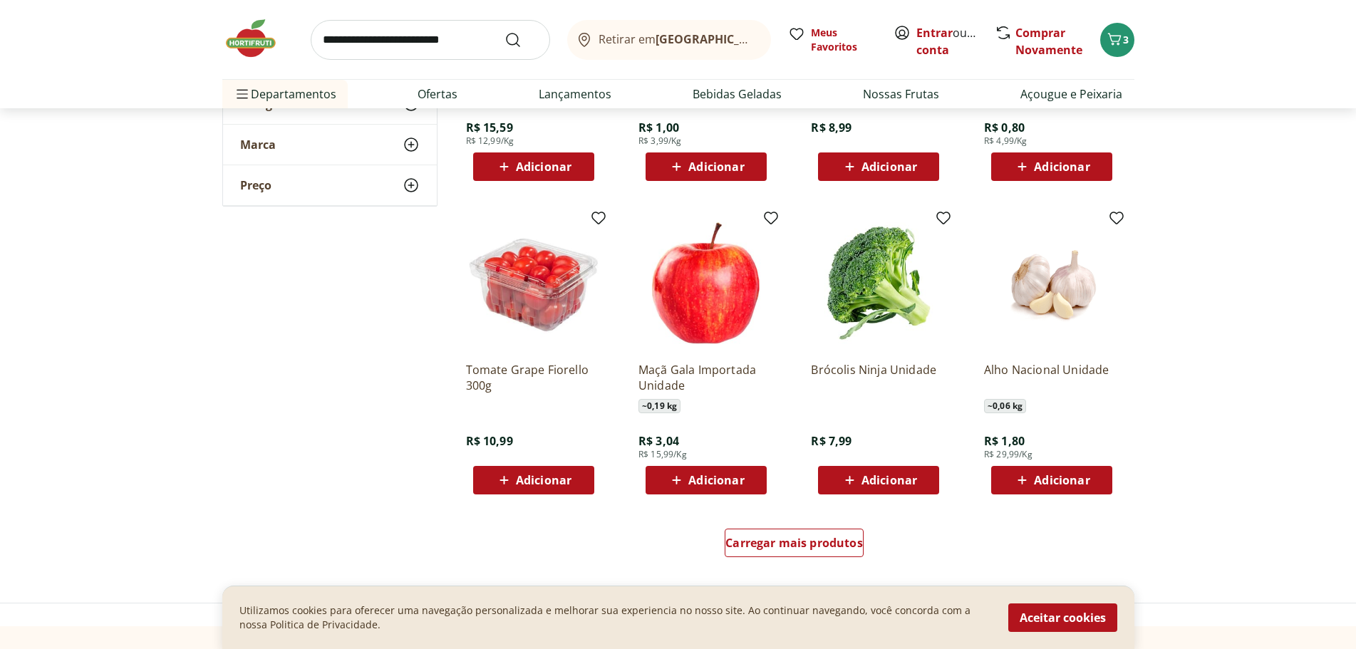
scroll to position [1638, 0]
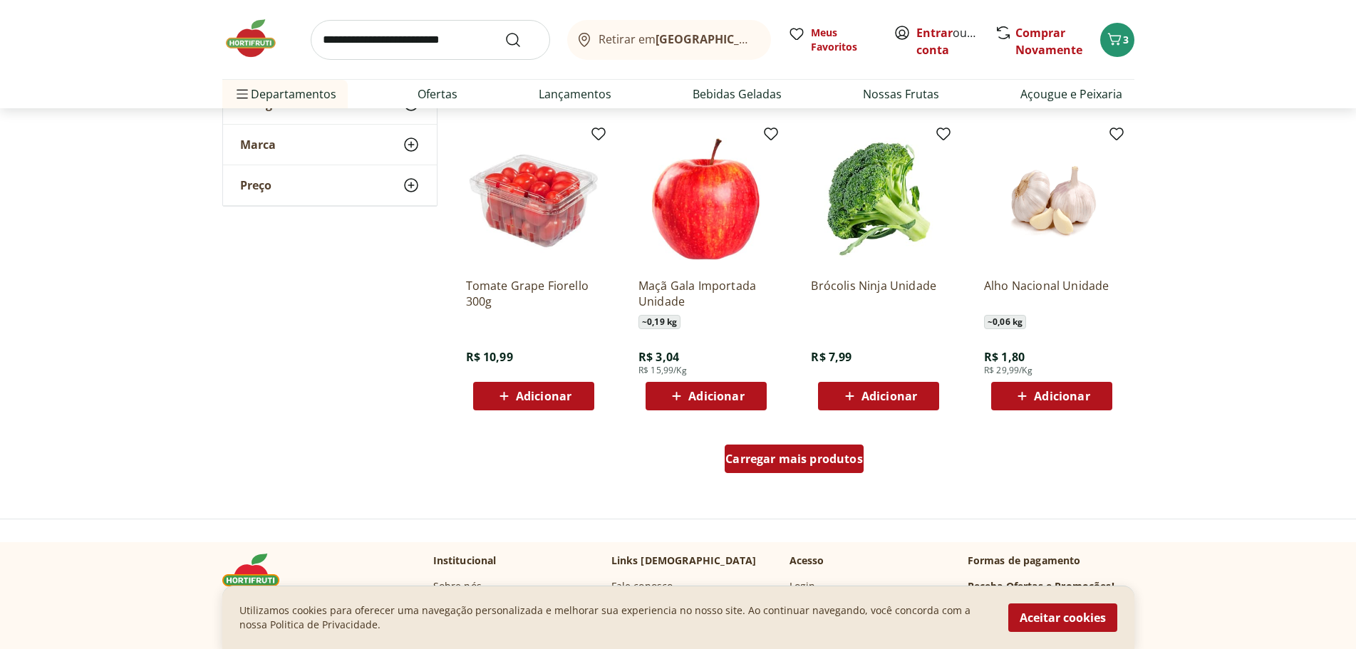
click at [808, 453] on span "Carregar mais produtos" at bounding box center [793, 458] width 137 height 11
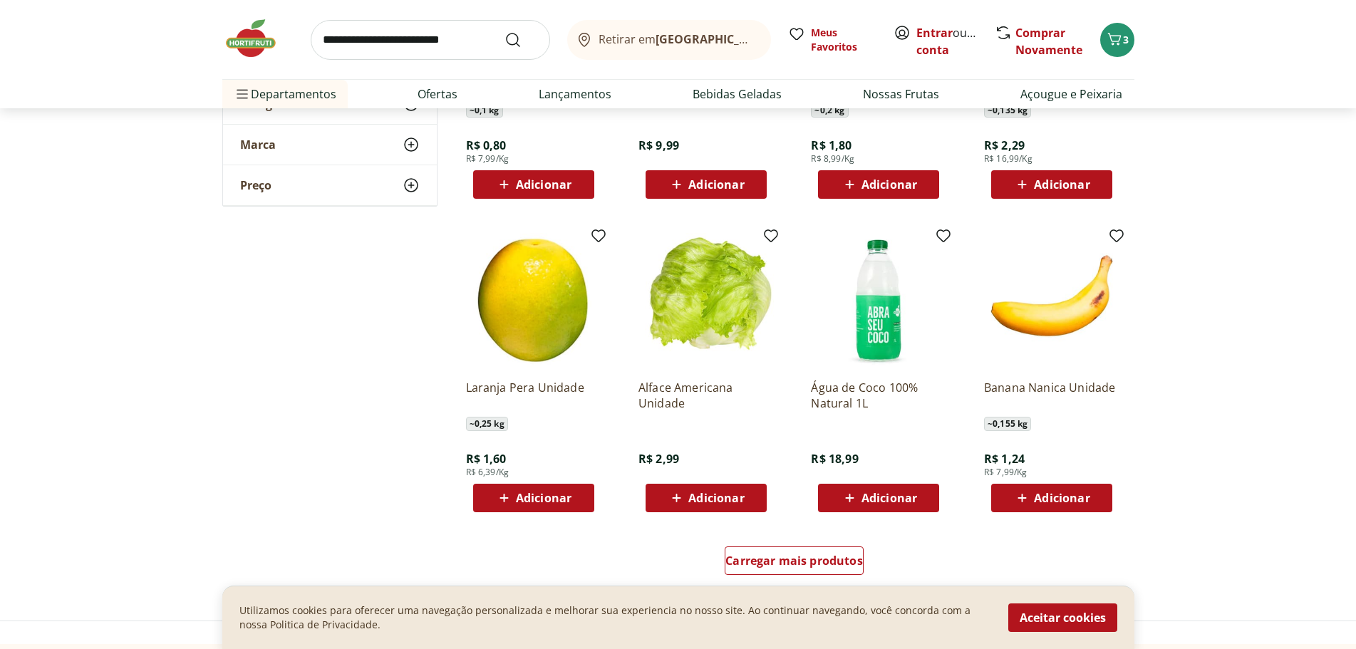
scroll to position [2490, 0]
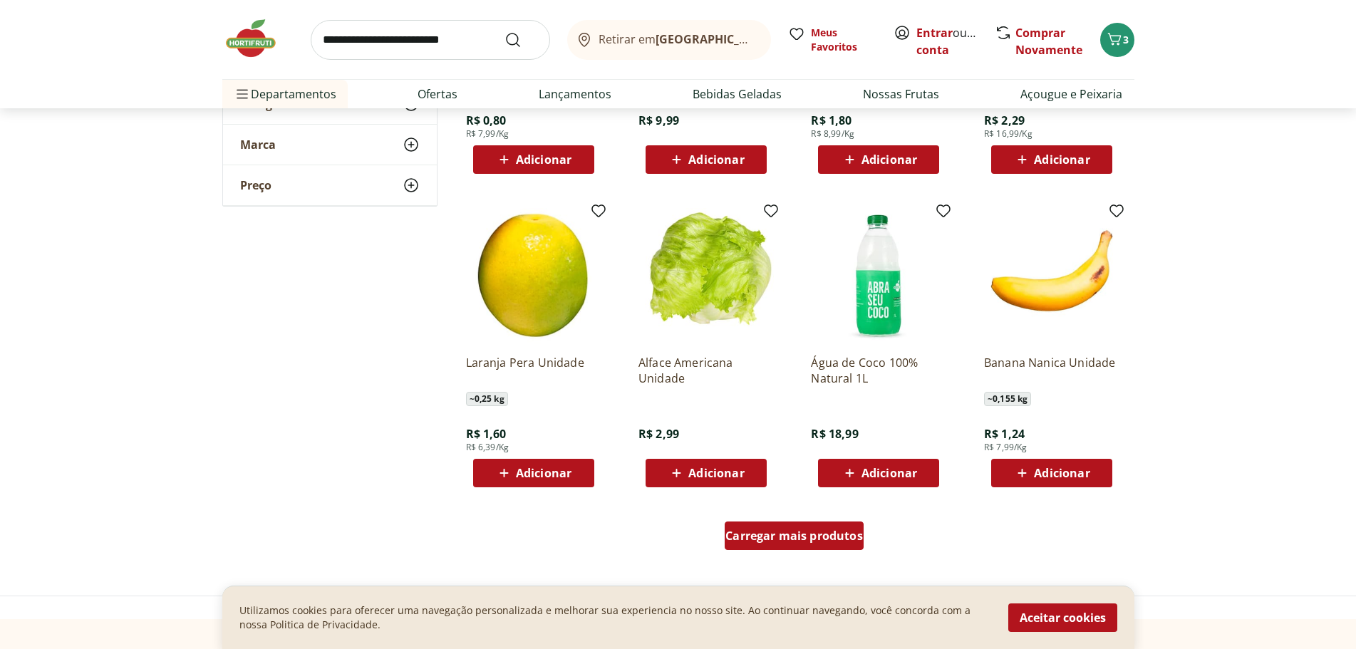
click at [805, 536] on span "Carregar mais produtos" at bounding box center [793, 535] width 137 height 11
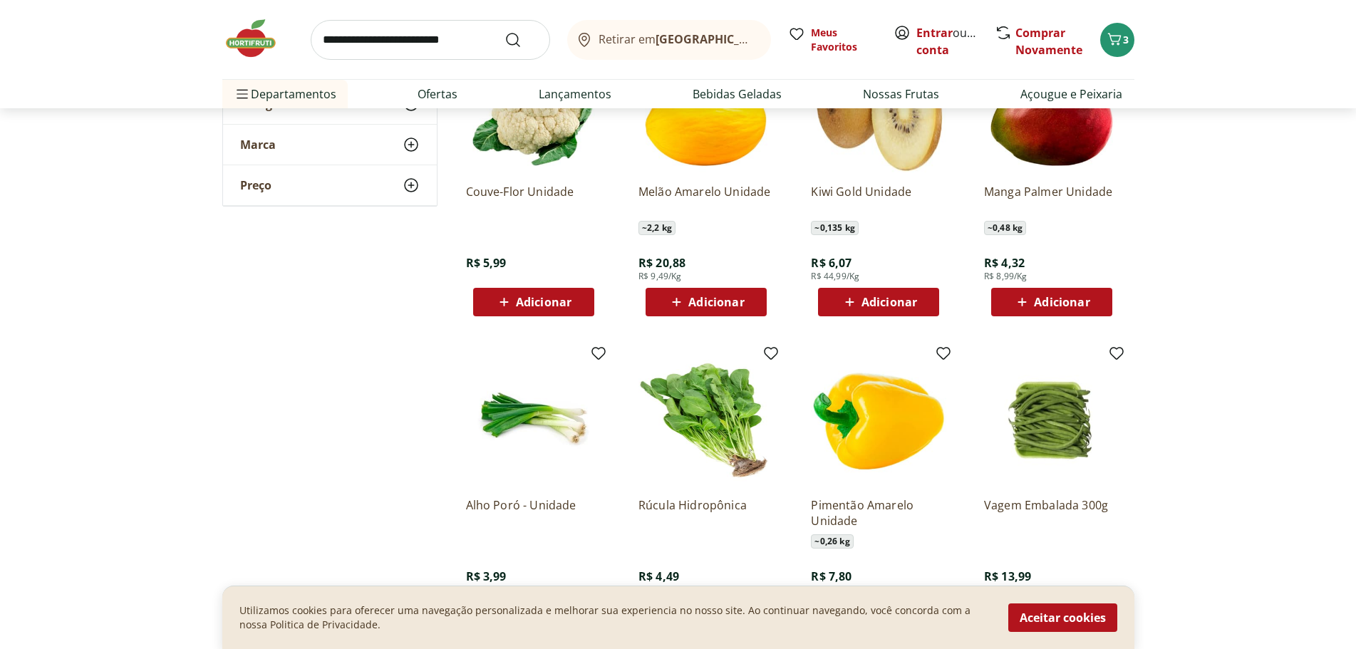
scroll to position [3416, 0]
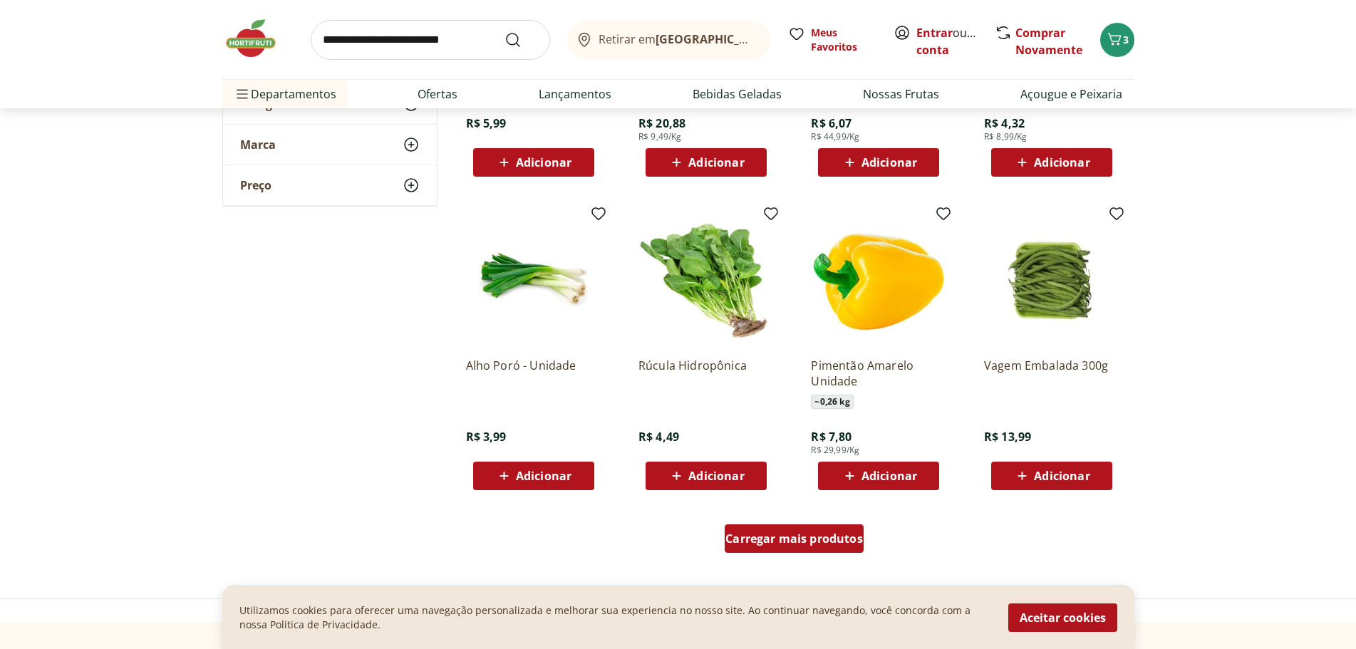
click at [827, 536] on span "Carregar mais produtos" at bounding box center [793, 538] width 137 height 11
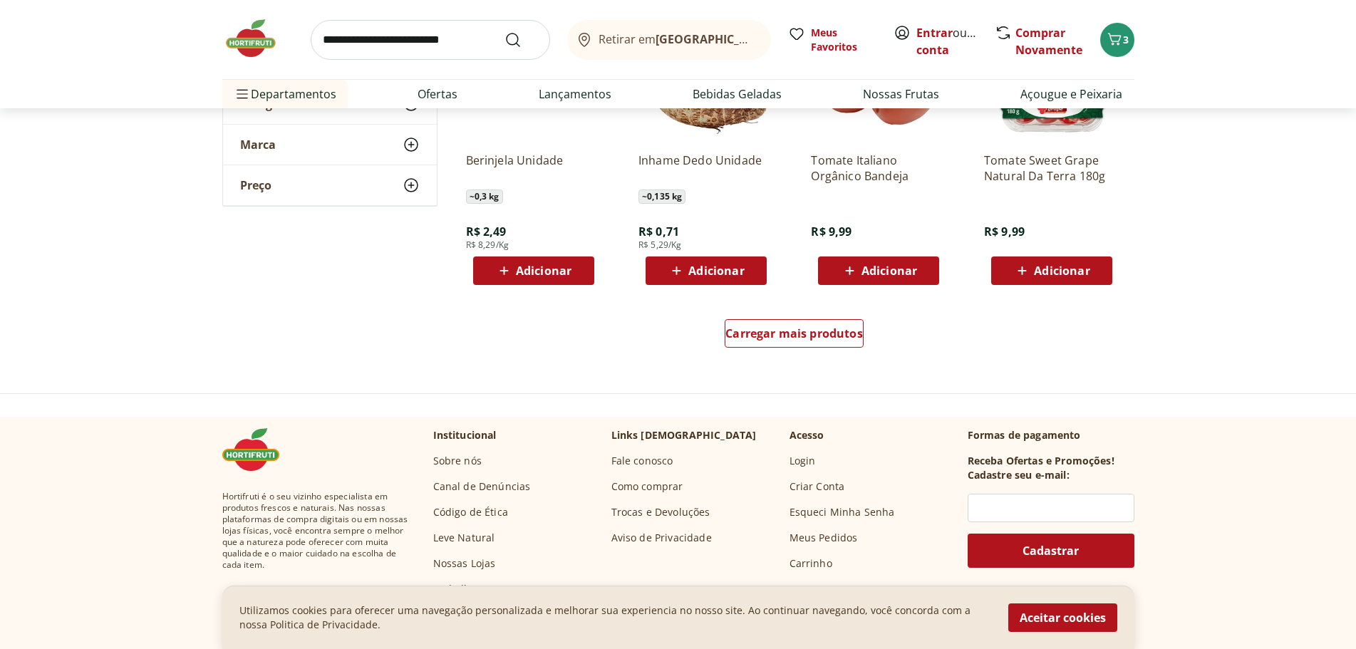
scroll to position [4556, 0]
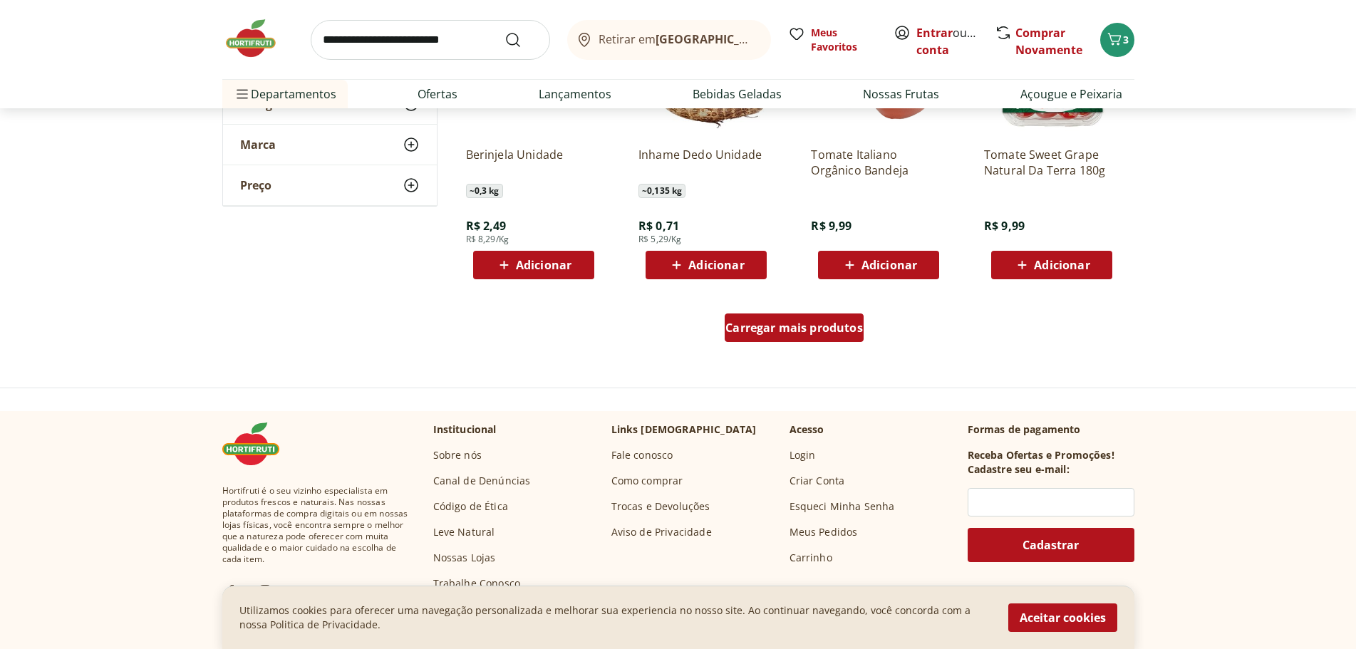
click at [784, 337] on div "Carregar mais produtos" at bounding box center [793, 327] width 139 height 28
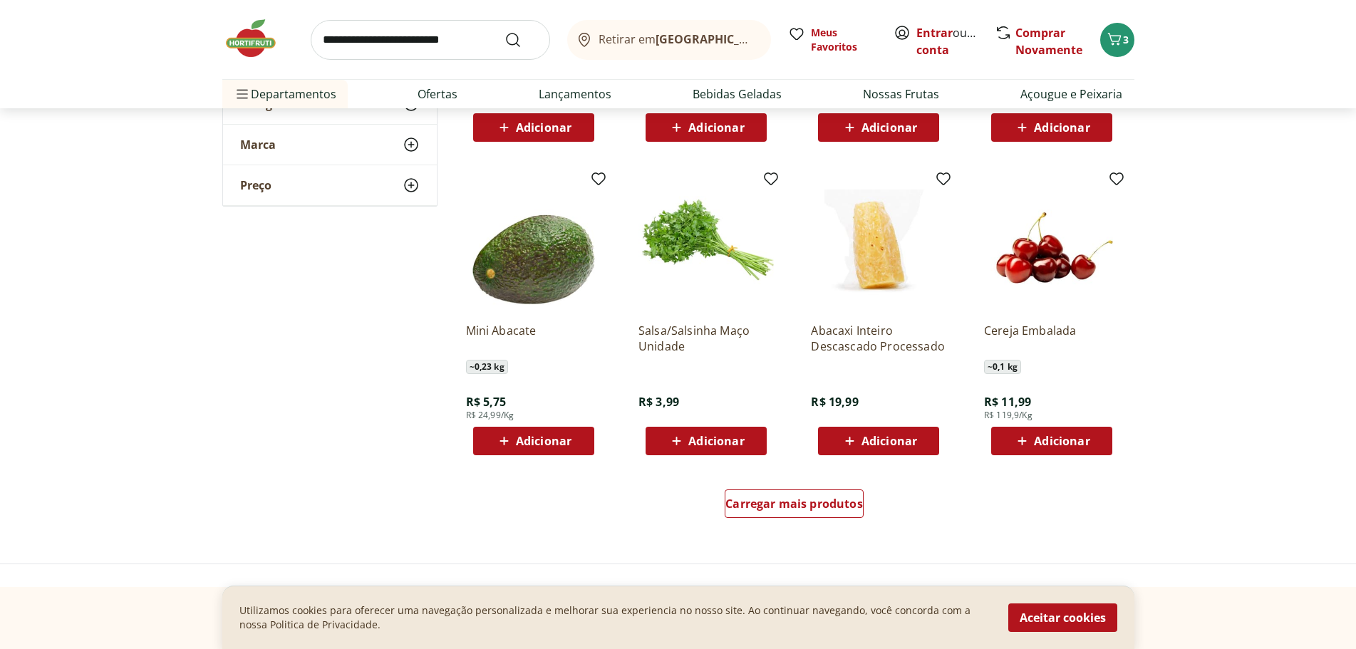
scroll to position [5482, 0]
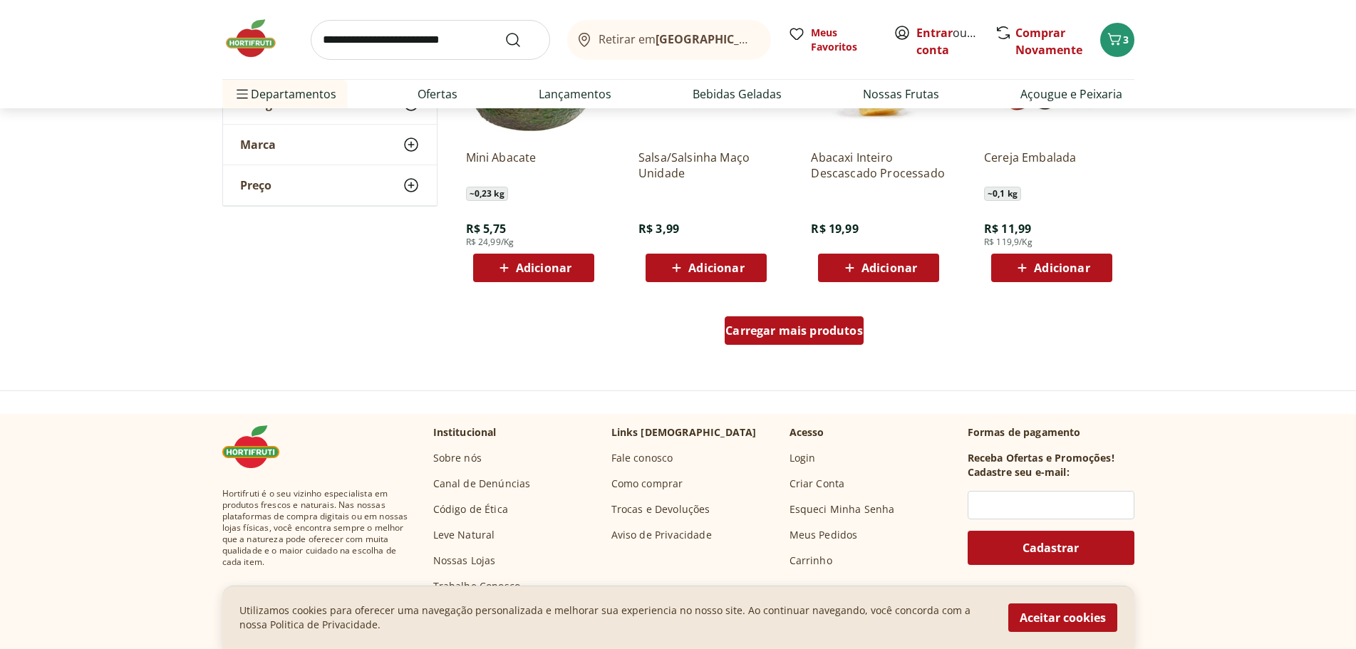
click at [756, 336] on span "Carregar mais produtos" at bounding box center [793, 330] width 137 height 11
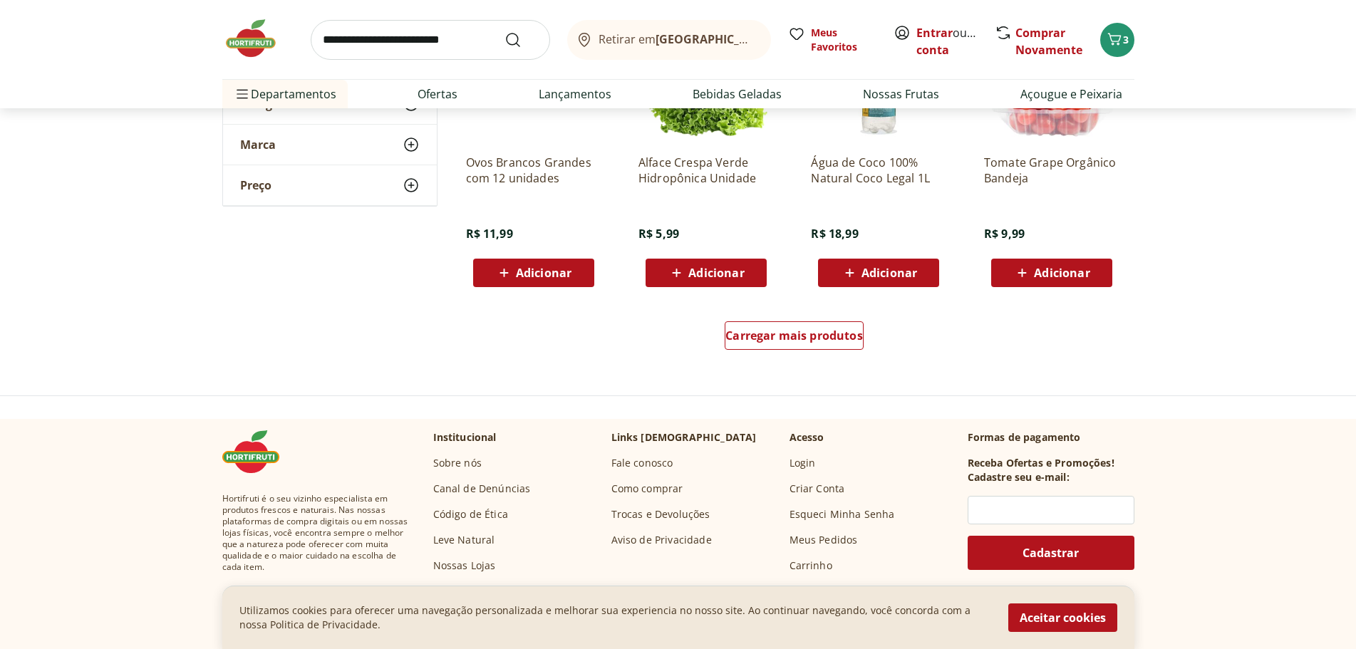
scroll to position [6408, 0]
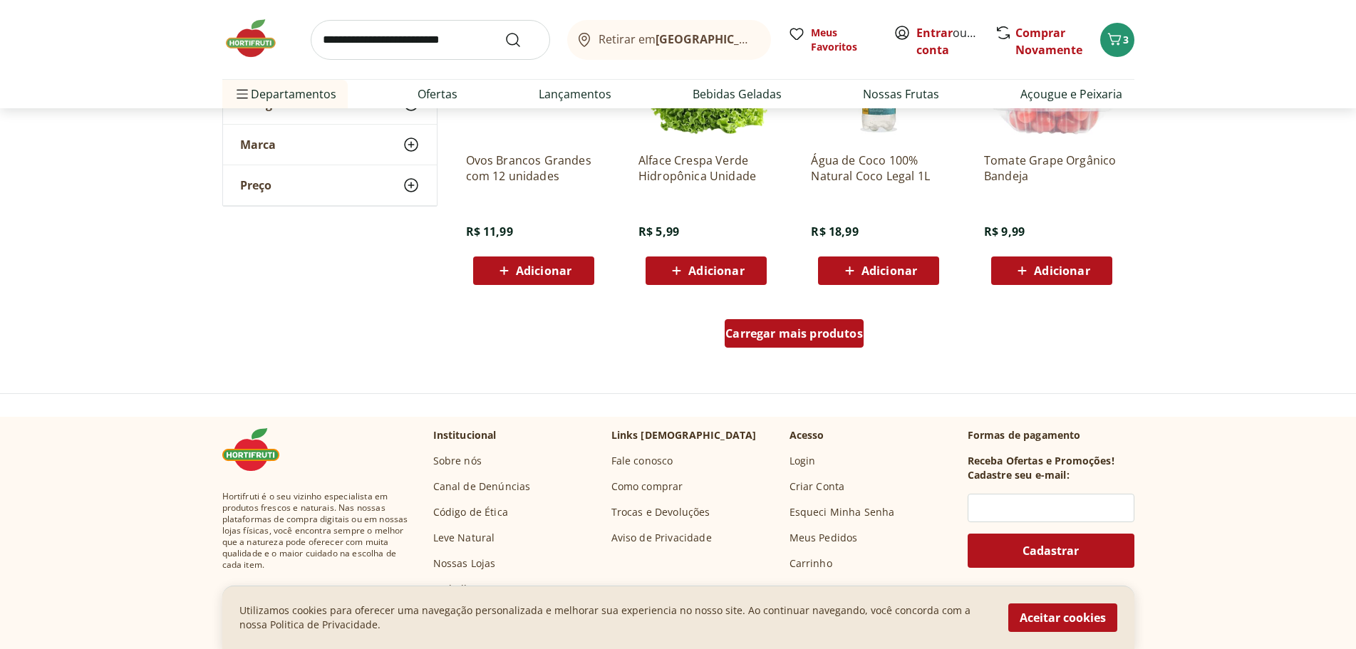
click at [789, 339] on span "Carregar mais produtos" at bounding box center [793, 333] width 137 height 11
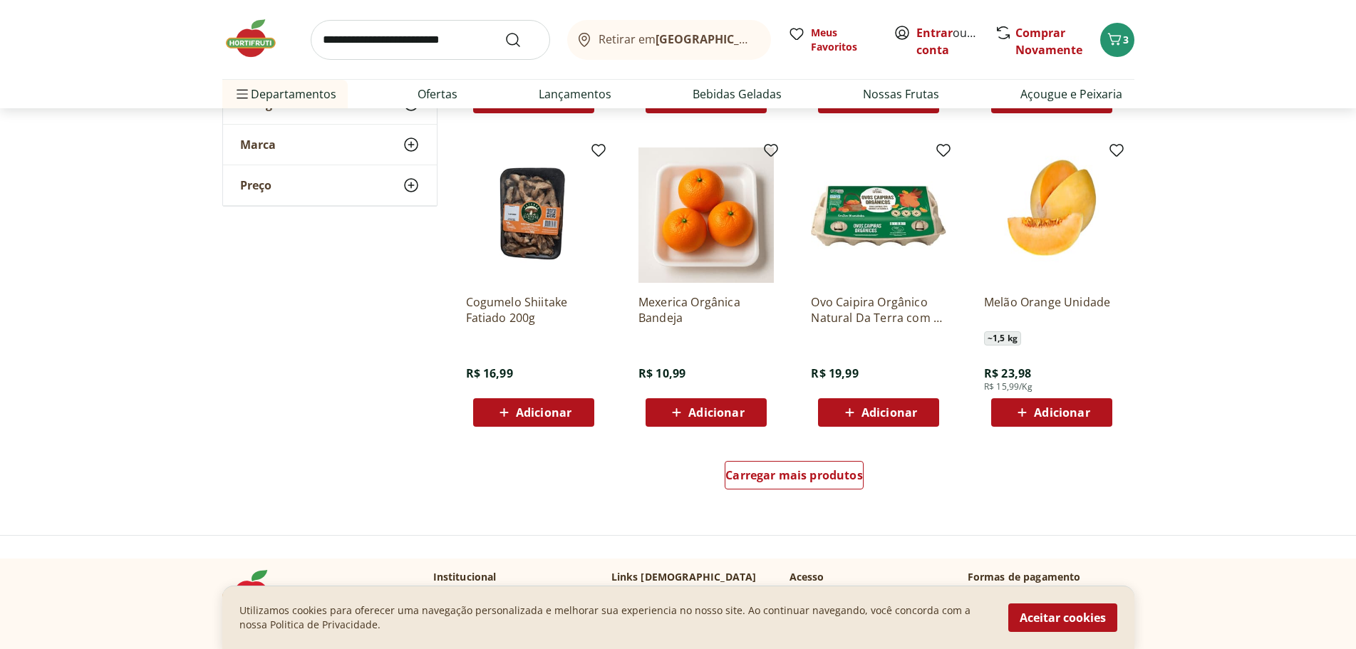
scroll to position [7334, 0]
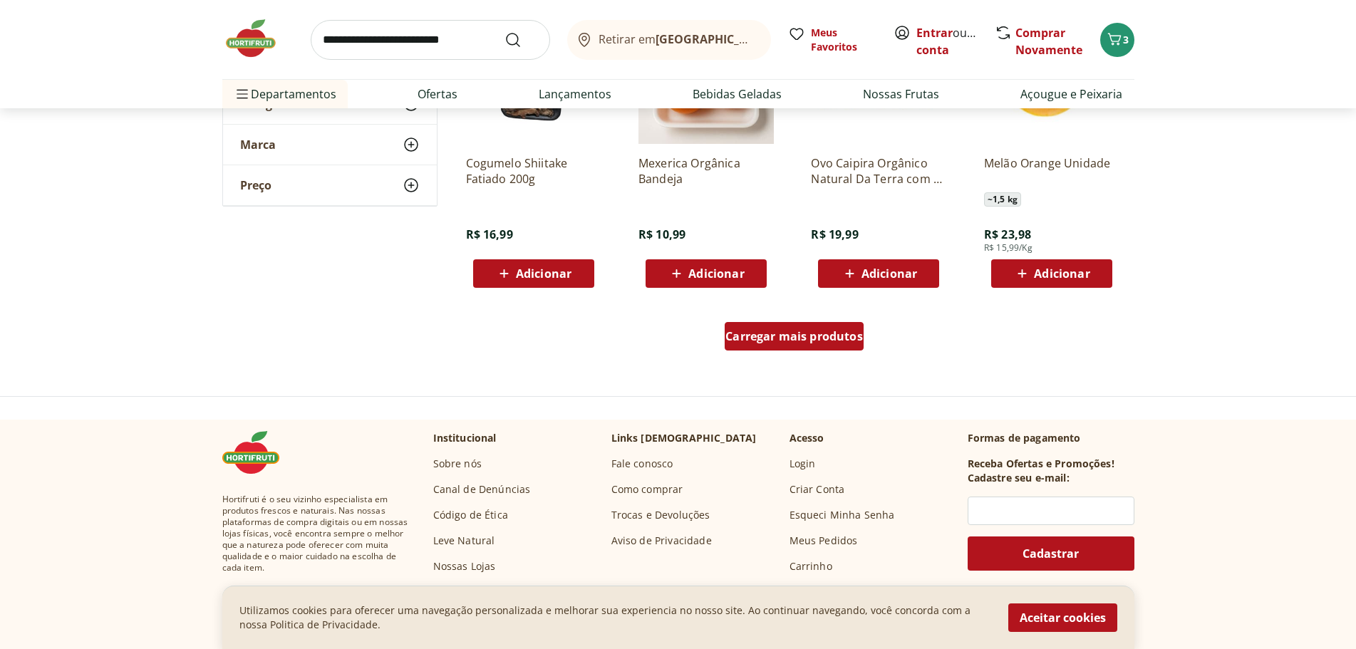
click at [834, 338] on span "Carregar mais produtos" at bounding box center [793, 336] width 137 height 11
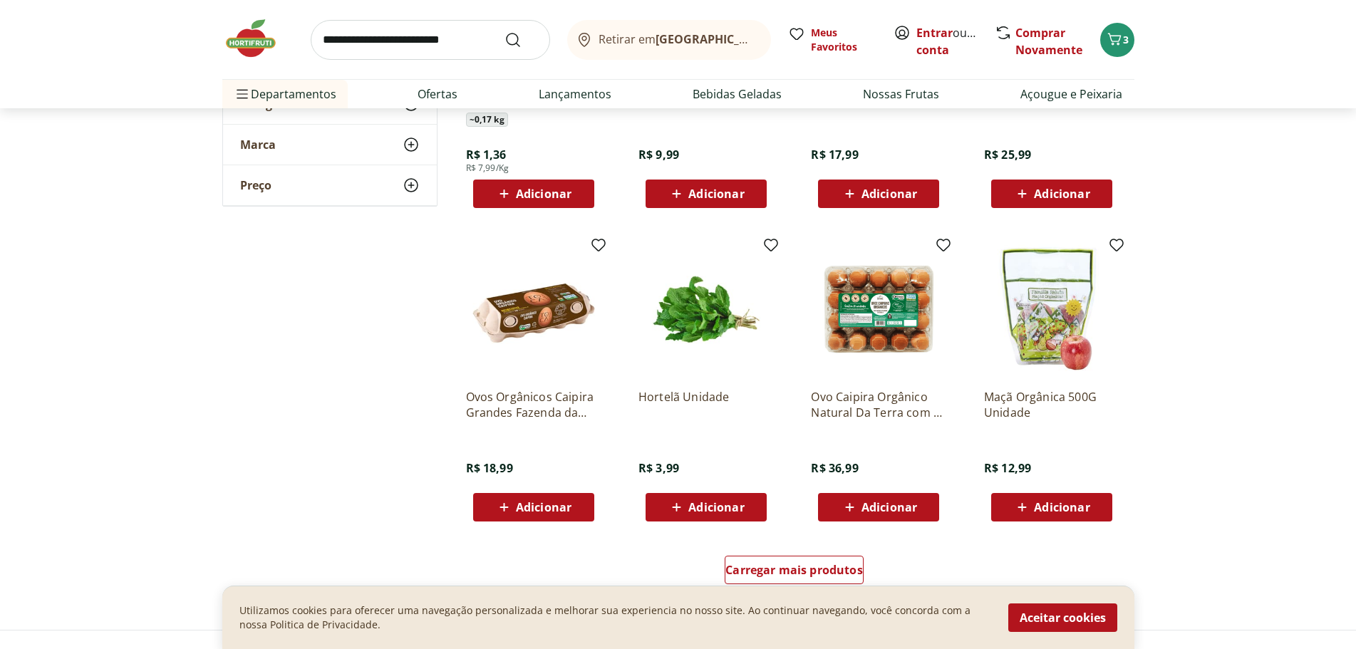
scroll to position [8046, 0]
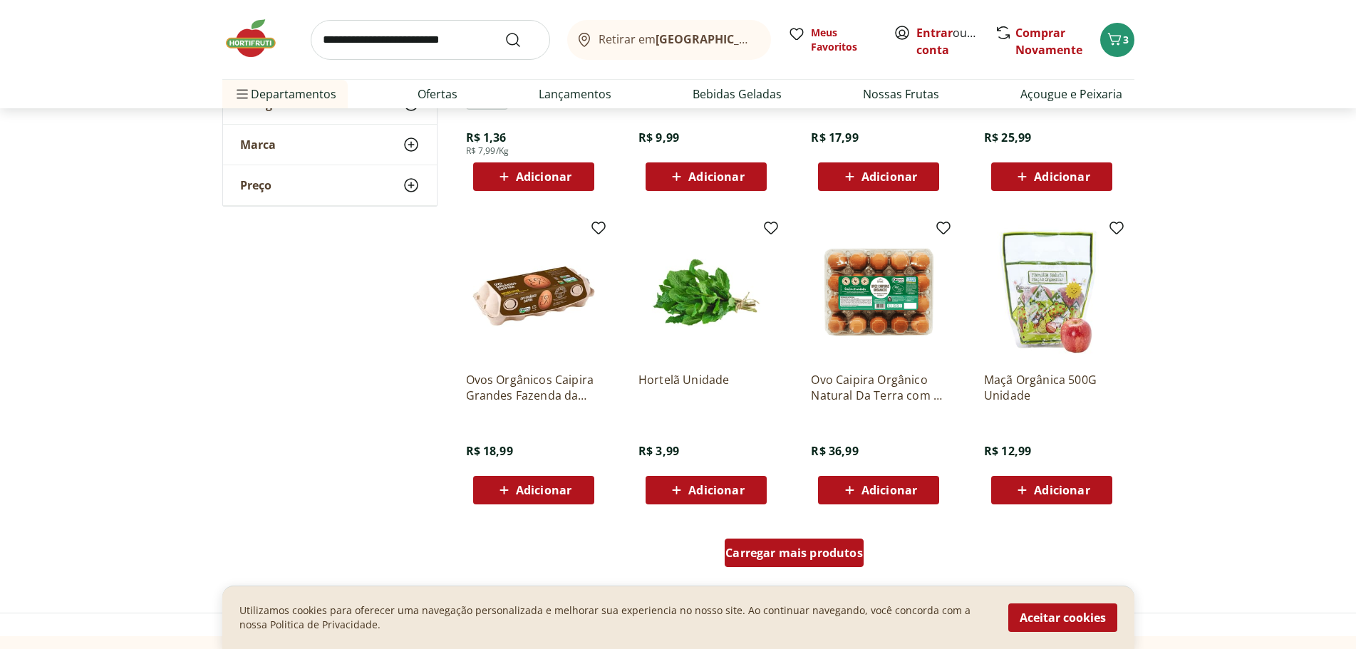
click at [813, 556] on span "Carregar mais produtos" at bounding box center [793, 552] width 137 height 11
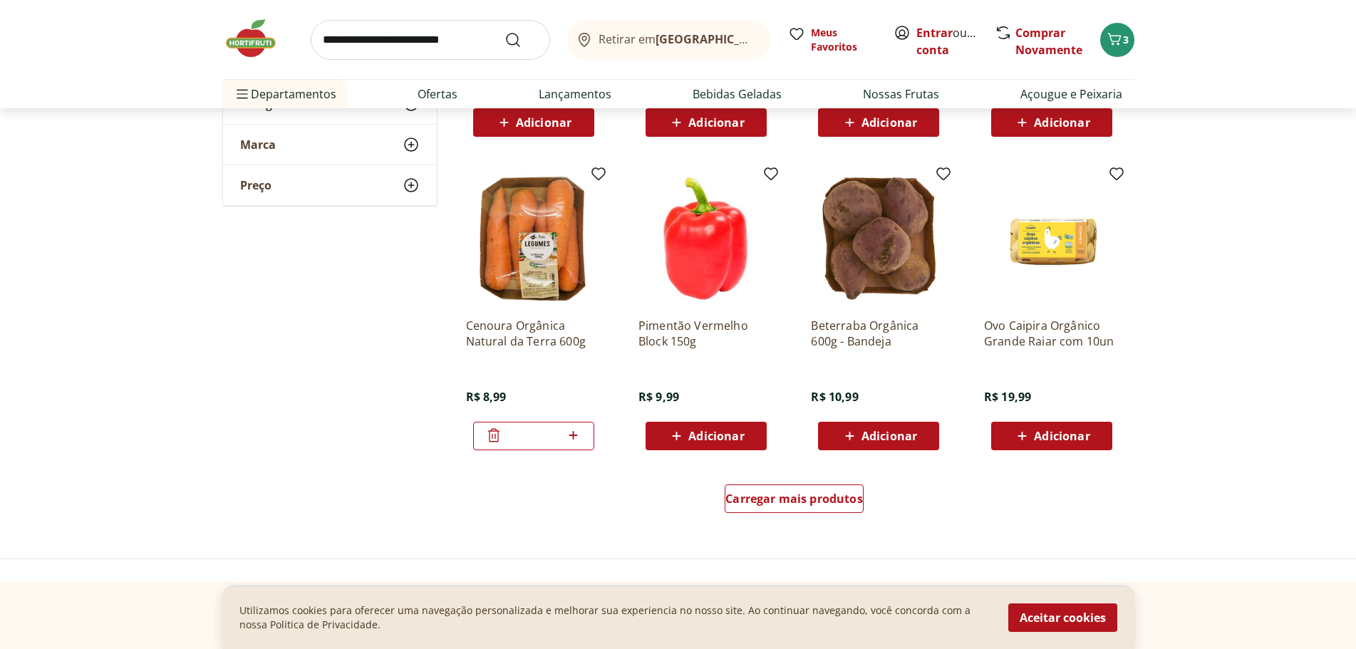
scroll to position [9044, 0]
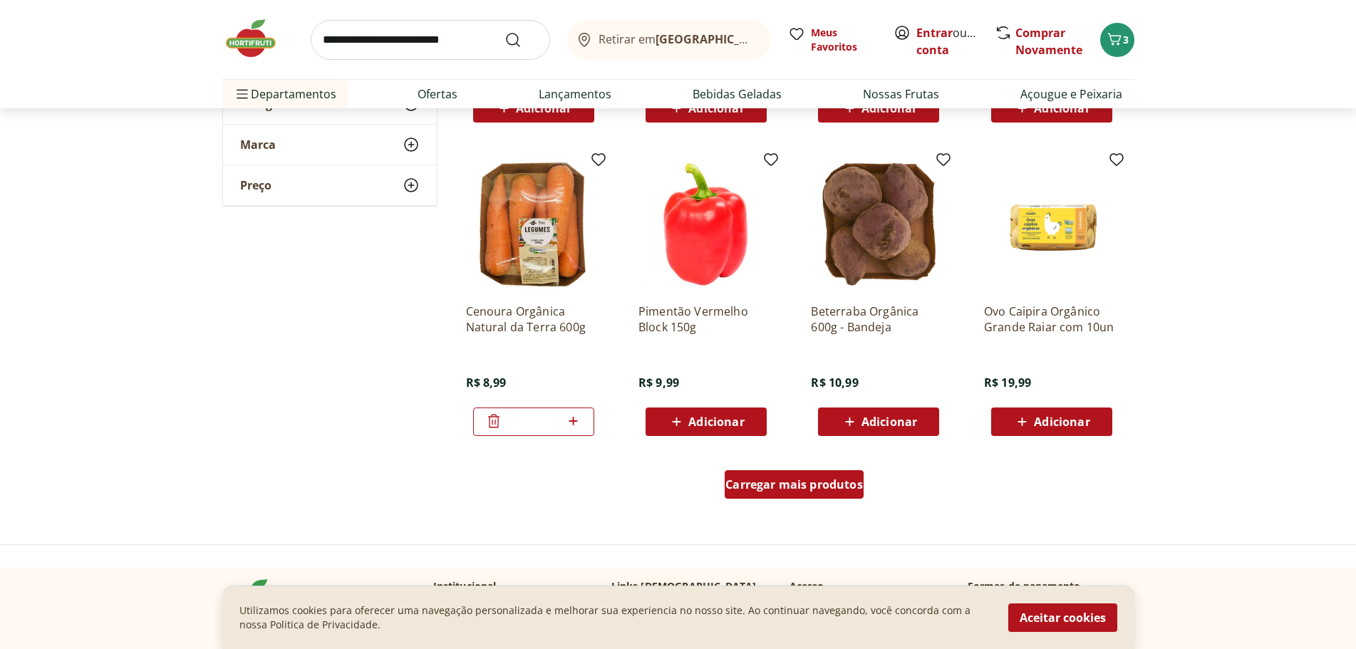
click at [765, 481] on span "Carregar mais produtos" at bounding box center [793, 484] width 137 height 11
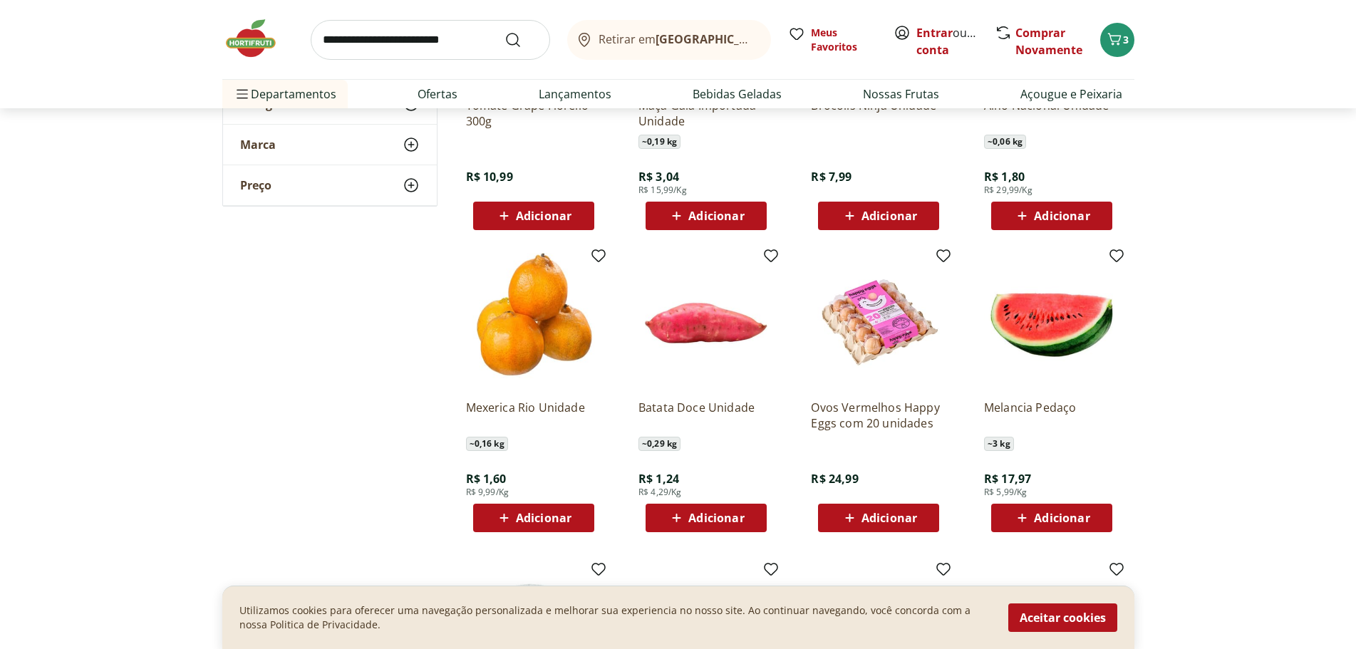
scroll to position [0, 0]
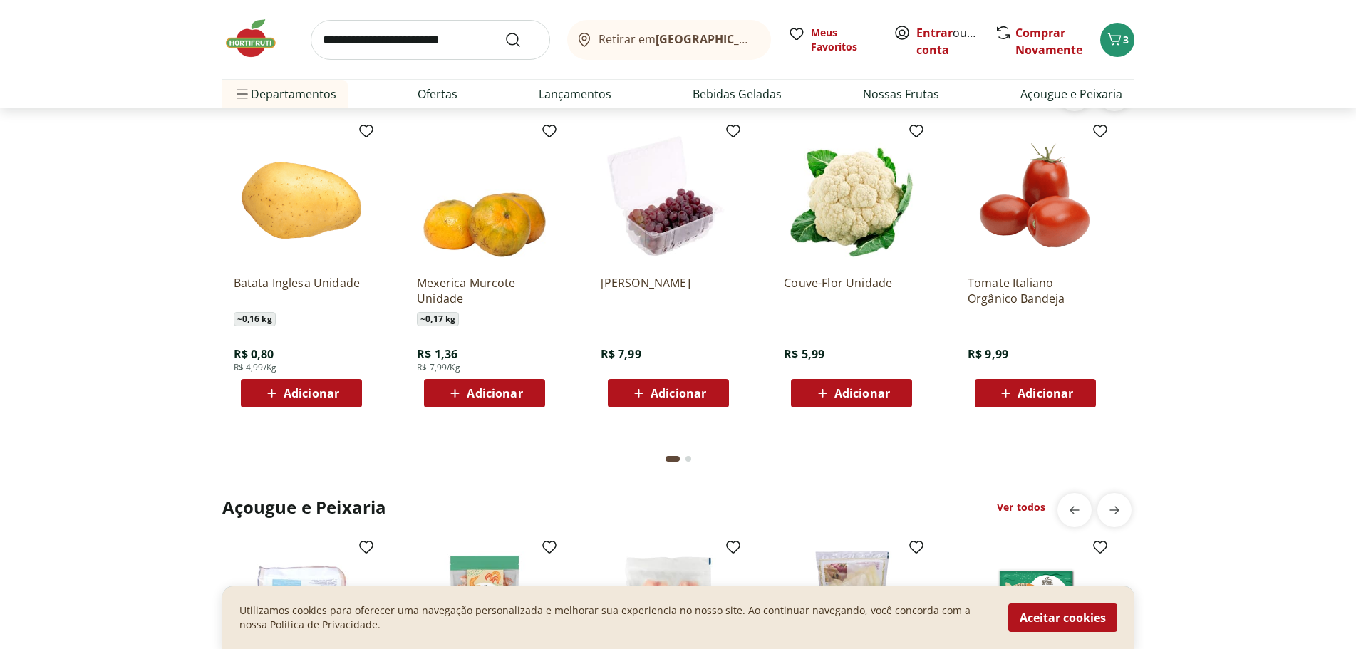
scroll to position [614, 0]
